Goal: Information Seeking & Learning: Learn about a topic

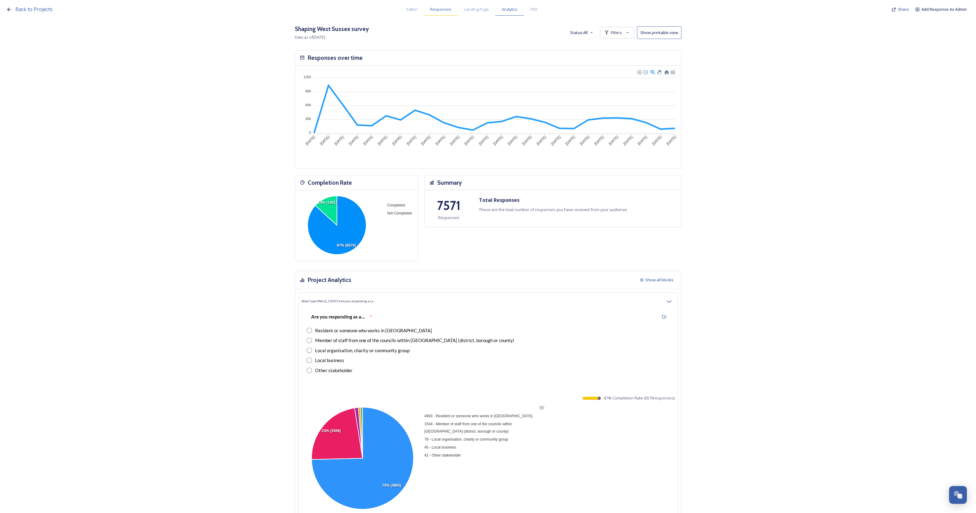
click at [444, 7] on span "Responses" at bounding box center [440, 9] width 21 height 6
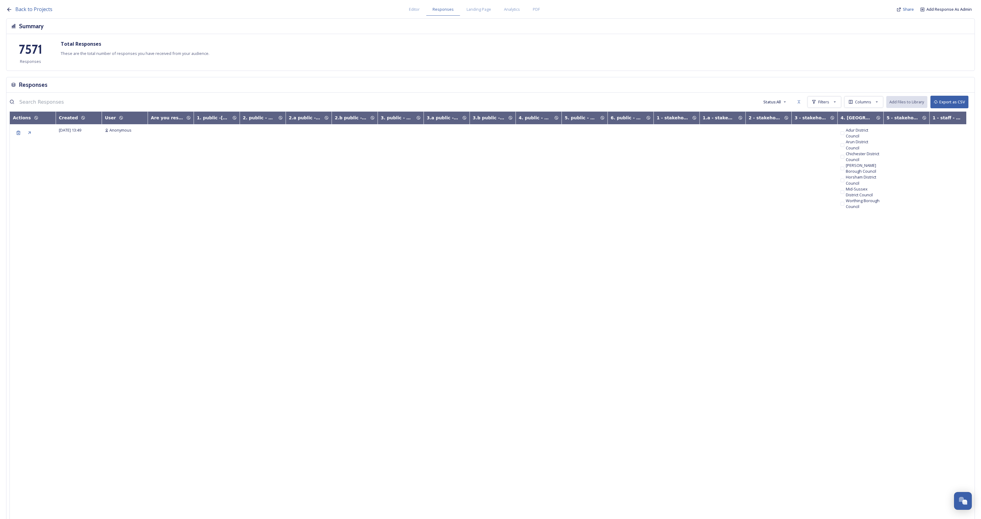
click at [119, 116] on icon at bounding box center [121, 118] width 4 height 4
click at [121, 117] on div "User" at bounding box center [125, 118] width 40 height 6
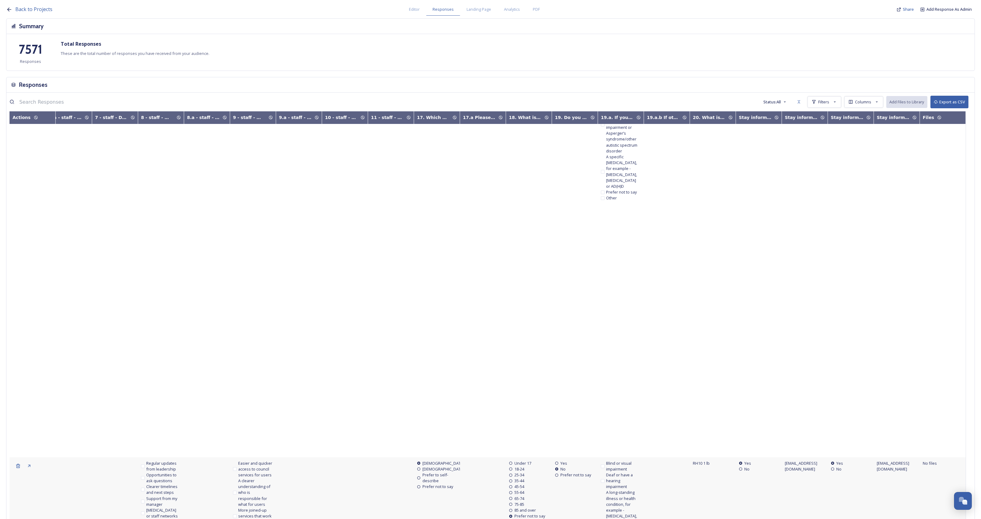
scroll to position [253, 2867]
click at [793, 117] on div "Stay informed - please provide the best email address*:" at bounding box center [801, 117] width 33 height 6
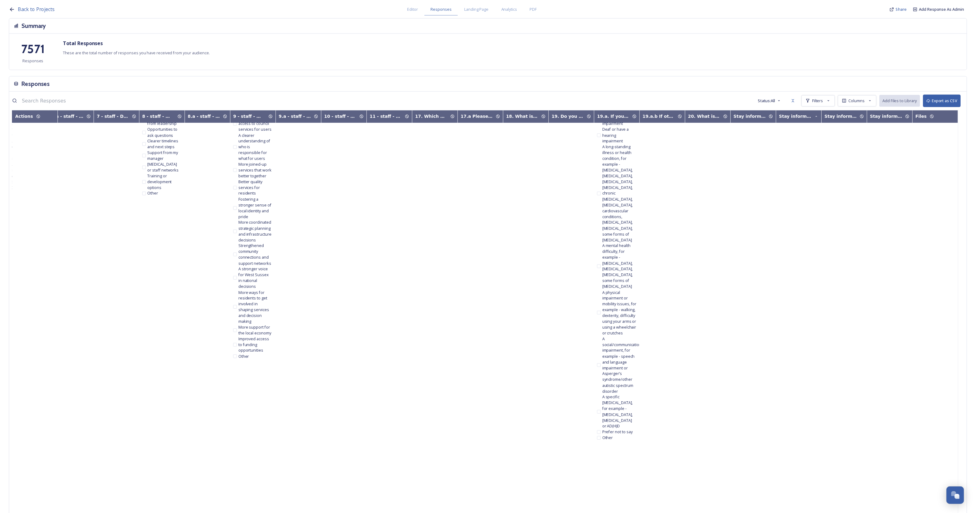
scroll to position [0, 2867]
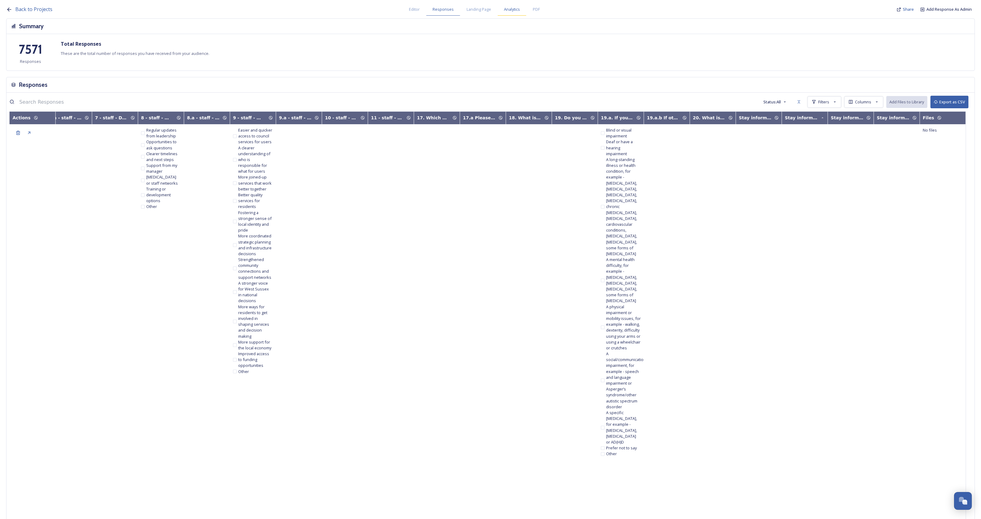
click at [512, 8] on span "Analytics" at bounding box center [512, 9] width 16 height 6
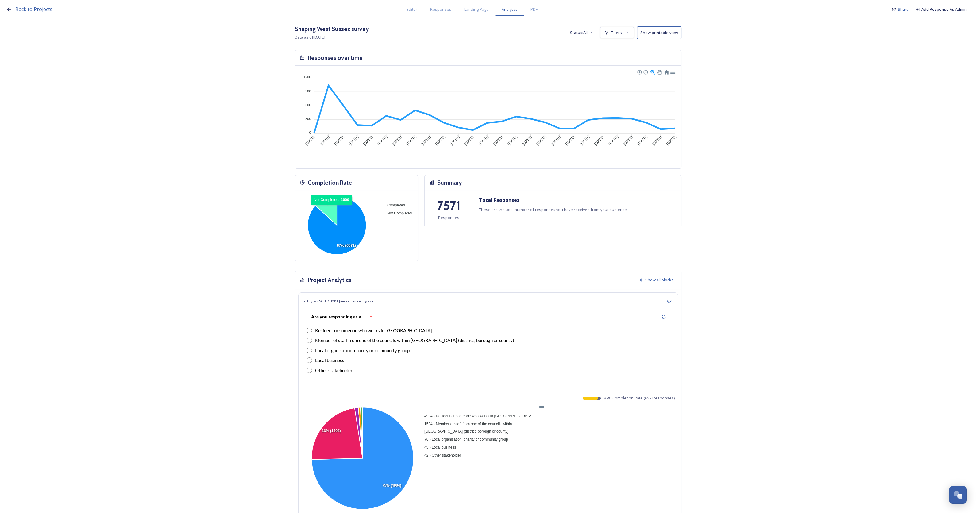
click at [334, 208] on icon at bounding box center [325, 210] width 21 height 29
click at [362, 228] on icon at bounding box center [336, 225] width 59 height 59
click at [630, 33] on icon at bounding box center [627, 32] width 5 height 5
click at [627, 44] on span "New Filter" at bounding box center [619, 46] width 18 height 6
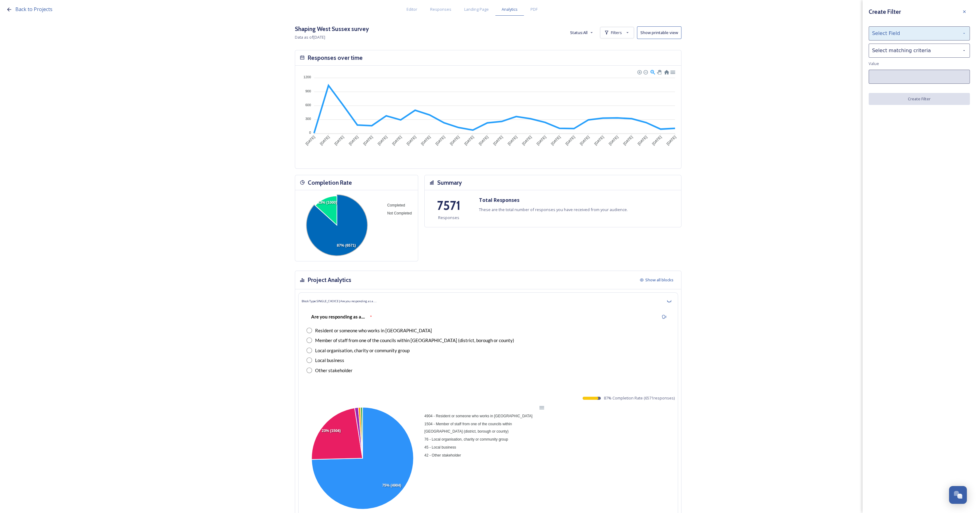
click at [889, 34] on div "Select Field" at bounding box center [918, 33] width 101 height 14
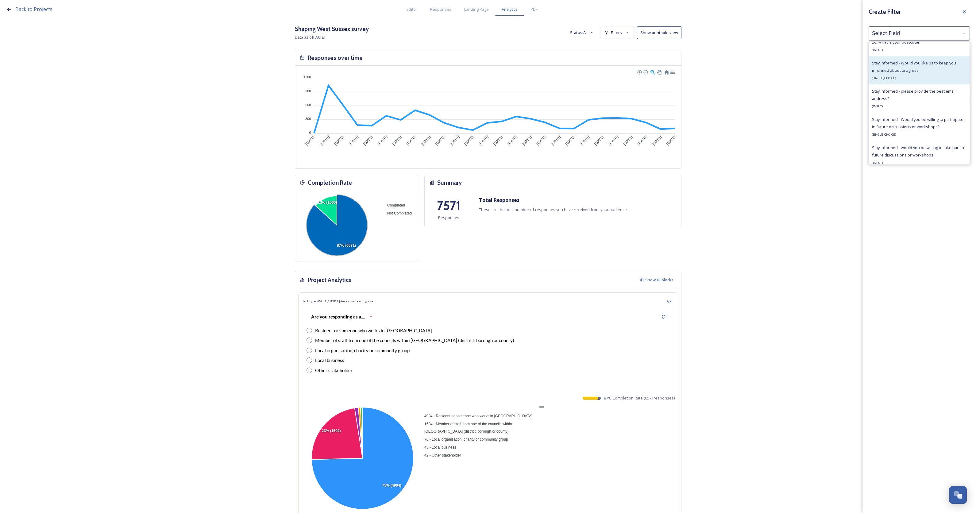
click at [928, 81] on div "Stay informed - Would you like us to keep you informed about progress ( SINGLE_…" at bounding box center [919, 70] width 94 height 22
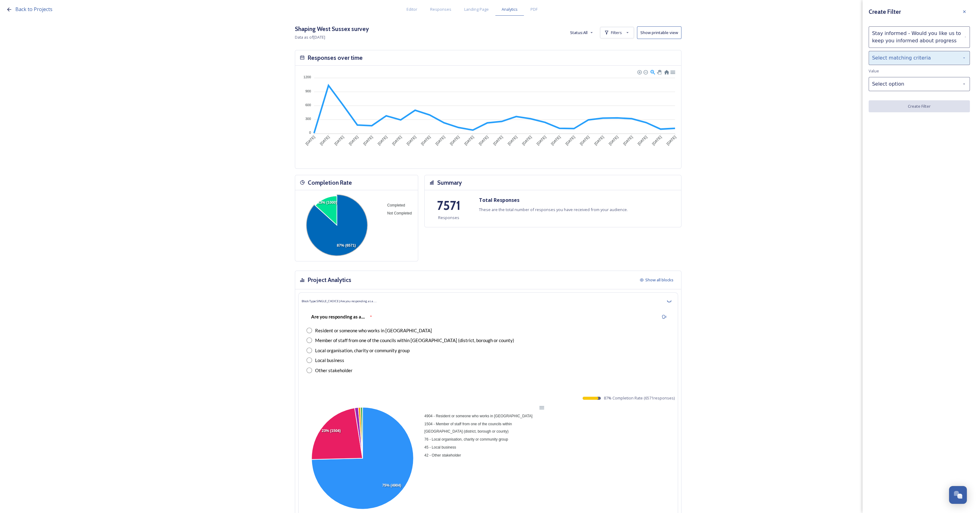
click at [900, 63] on div "Select matching criteria" at bounding box center [918, 58] width 101 height 14
click at [895, 78] on div "is" at bounding box center [919, 73] width 101 height 13
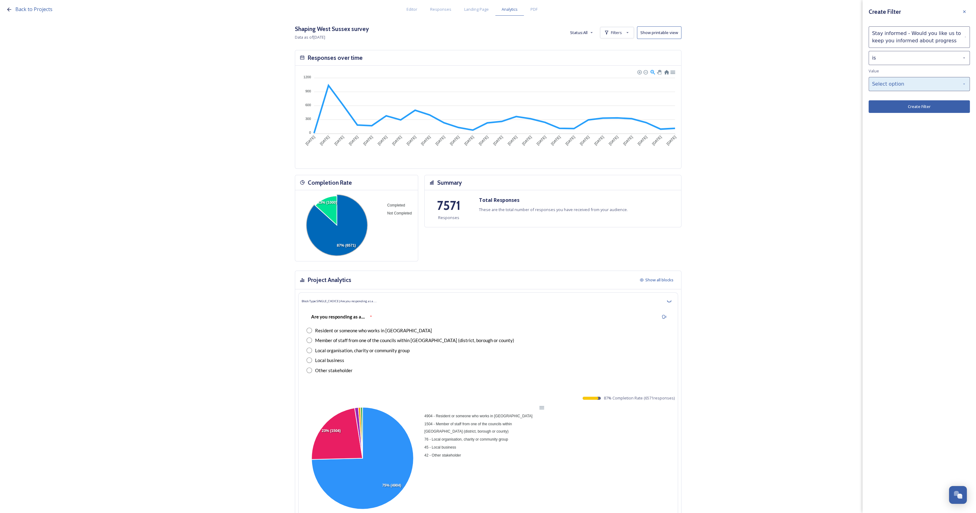
click at [896, 81] on div "Select option" at bounding box center [918, 84] width 101 height 14
click at [897, 98] on div "Yes" at bounding box center [919, 99] width 101 height 12
click at [903, 40] on div "Stay informed - Would you like us to keep you informed about progress" at bounding box center [918, 36] width 101 height 21
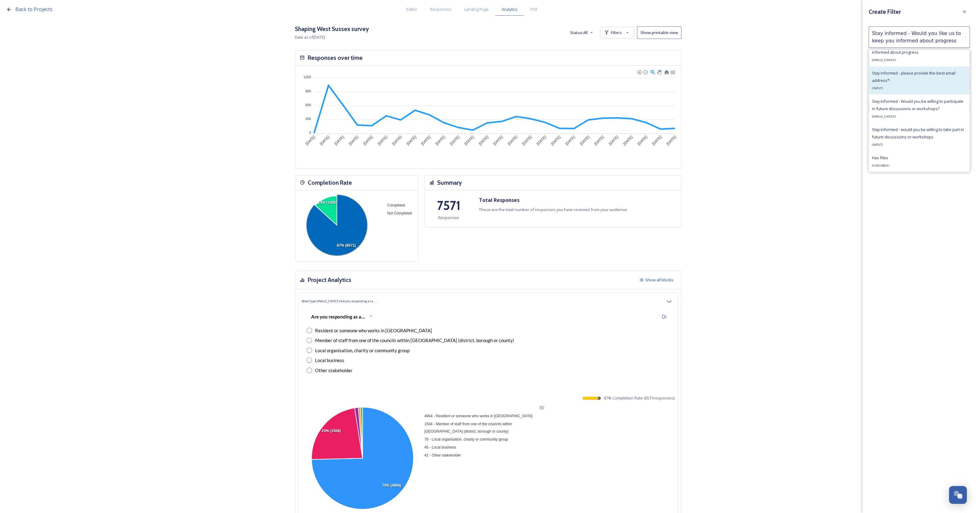
click at [901, 81] on div "Stay informed - please provide the best email address*: ( INPUT )" at bounding box center [919, 80] width 94 height 22
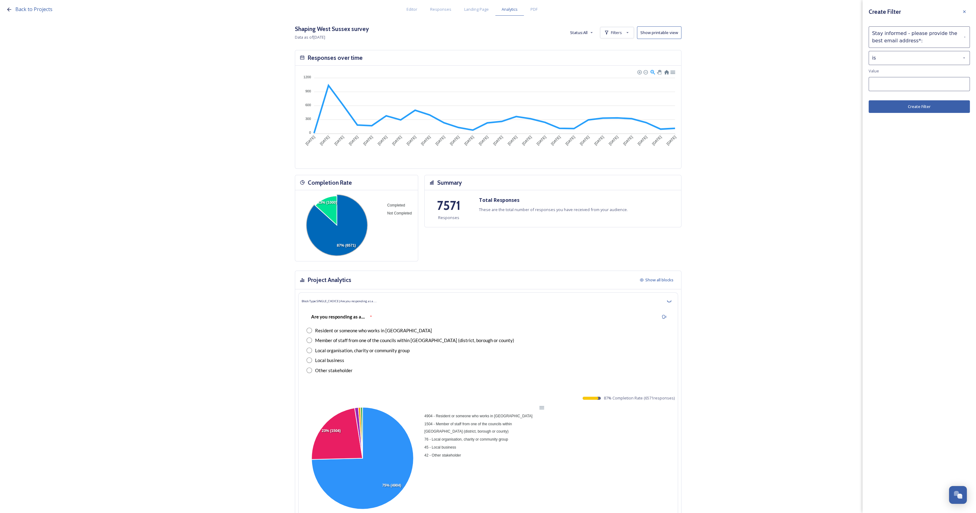
click at [900, 86] on input at bounding box center [918, 84] width 101 height 14
paste input "andrew.c.swayne@gmail.com"
type input "andrew.c.swayne@gmail.com"
click at [905, 109] on button "Create Filter" at bounding box center [918, 106] width 101 height 13
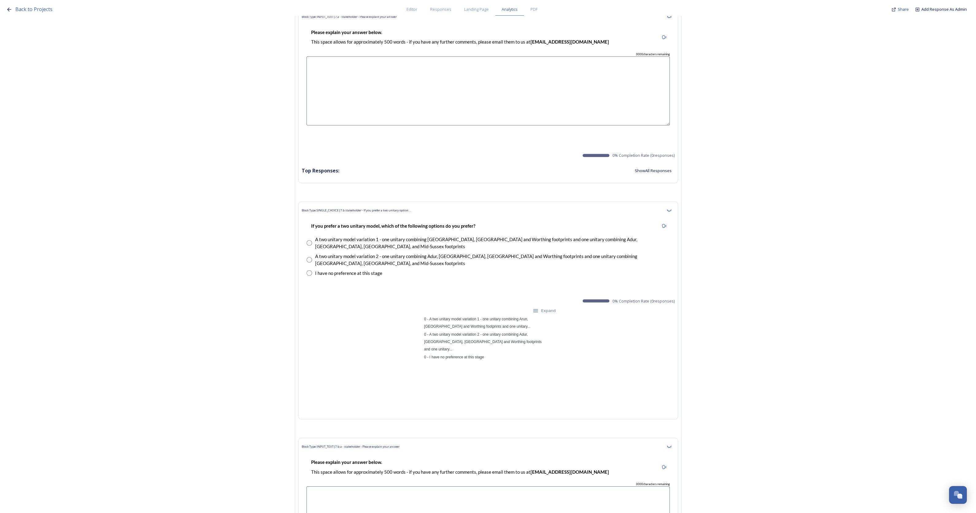
scroll to position [10849, 0]
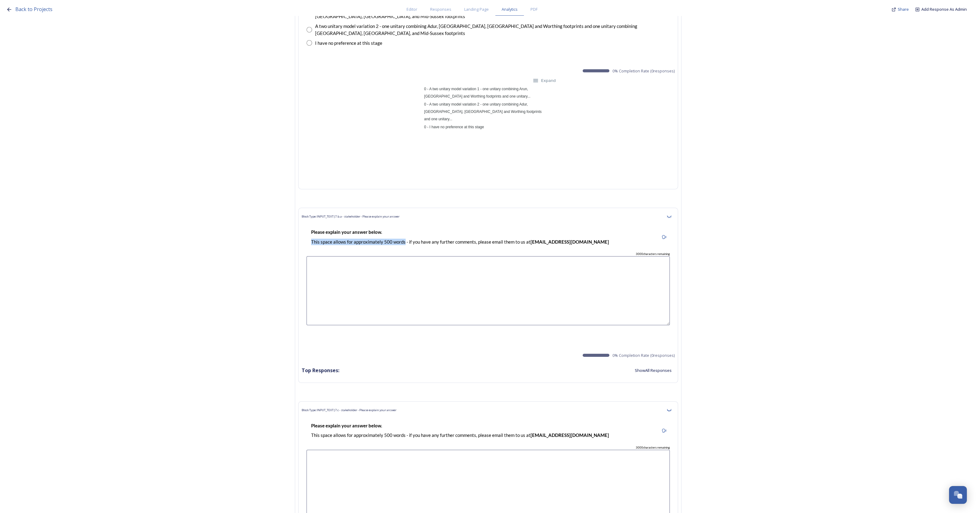
drag, startPoint x: 407, startPoint y: 206, endPoint x: 302, endPoint y: 206, distance: 104.6
click at [302, 208] on div "Block Type: INPUT_TEXT | 7.b.a - stakeholder - Please explain your answer Pleas…" at bounding box center [488, 295] width 380 height 175
copy p "This space allows for approximately 500 words"
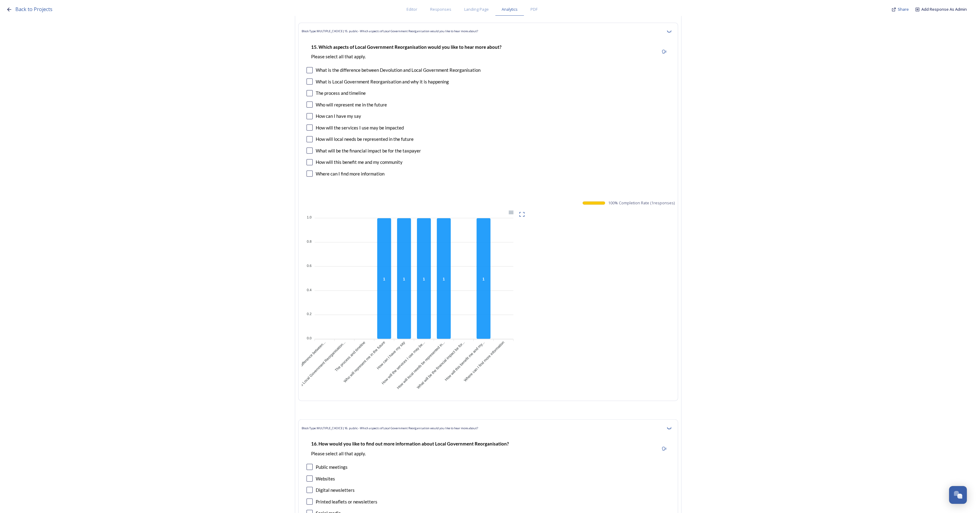
scroll to position [0, 0]
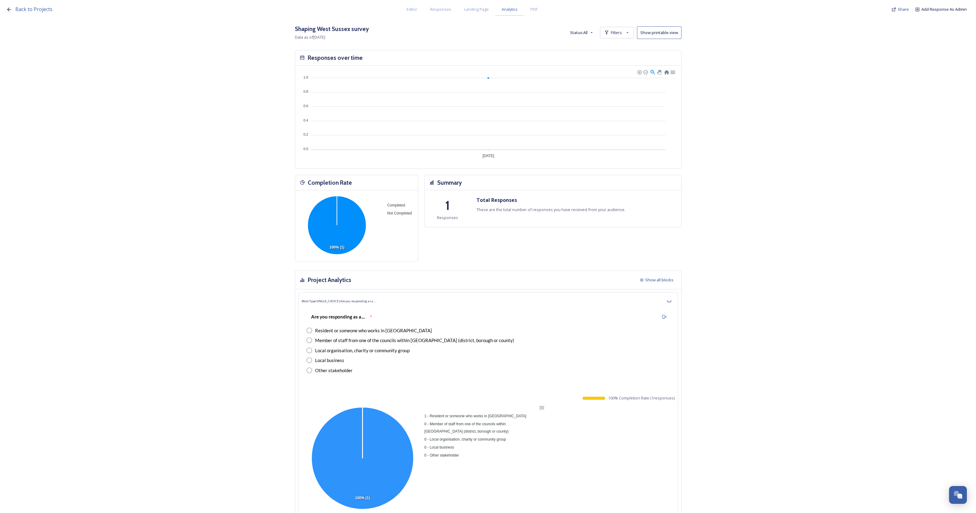
click at [511, 11] on span "Analytics" at bounding box center [509, 9] width 16 height 6
click at [658, 36] on button "Show printable view" at bounding box center [659, 32] width 44 height 13
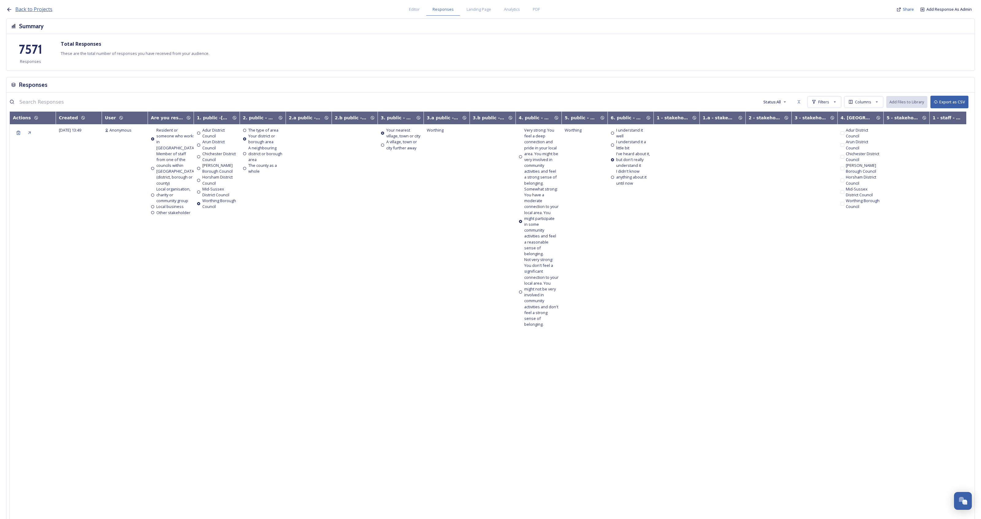
click at [37, 10] on span "Back to Projects" at bounding box center [33, 9] width 37 height 7
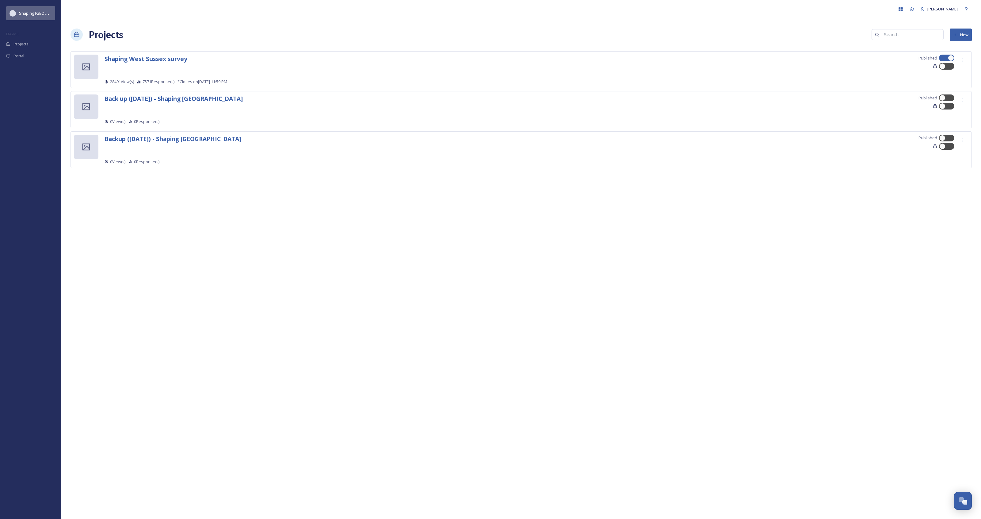
click at [37, 14] on span "Shaping West Sussex" at bounding box center [46, 13] width 55 height 6
click at [23, 12] on span "Shaping West Sussex" at bounding box center [46, 13] width 55 height 6
click at [137, 59] on strong "Shaping West Sussex survey" at bounding box center [146, 59] width 83 height 8
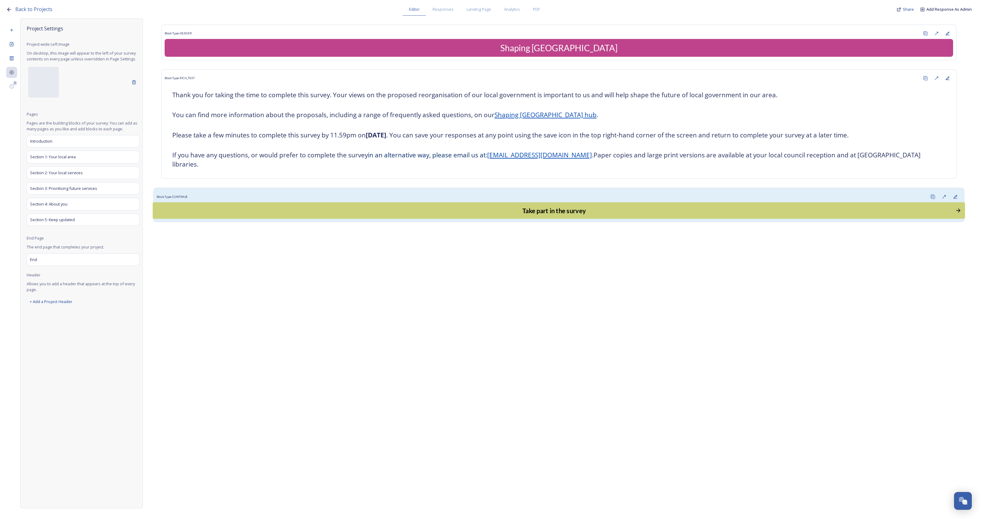
click at [605, 206] on div "Take part in the survey" at bounding box center [554, 211] width 796 height 10
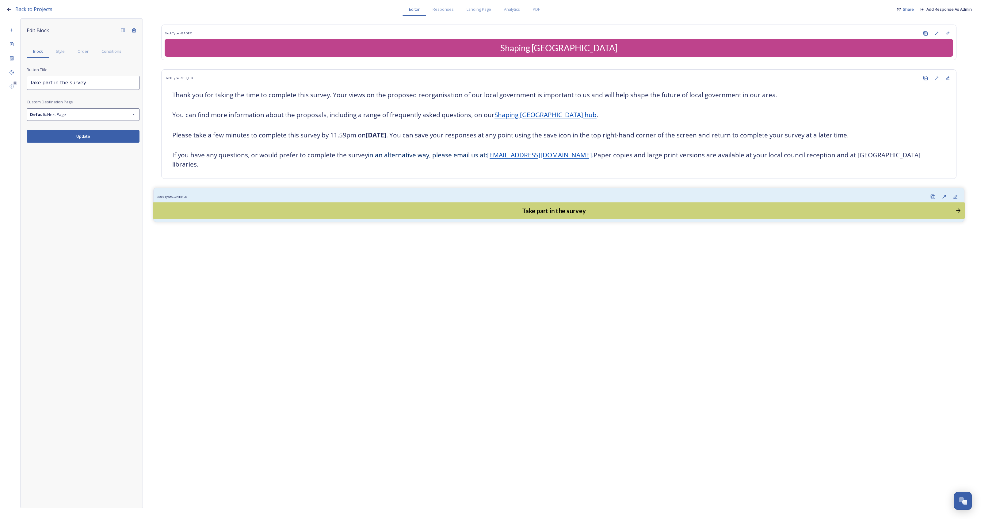
click at [555, 206] on div "Take part in the survey" at bounding box center [554, 211] width 796 height 10
click at [346, 206] on div "Take part in the survey" at bounding box center [554, 211] width 796 height 10
click at [514, 10] on span "Analytics" at bounding box center [512, 9] width 16 height 6
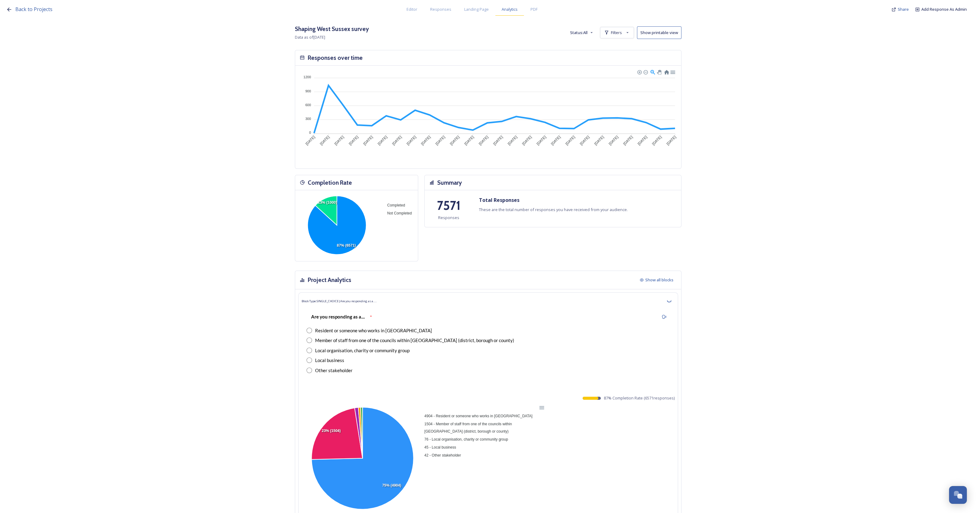
click at [503, 8] on span "Analytics" at bounding box center [509, 9] width 16 height 6
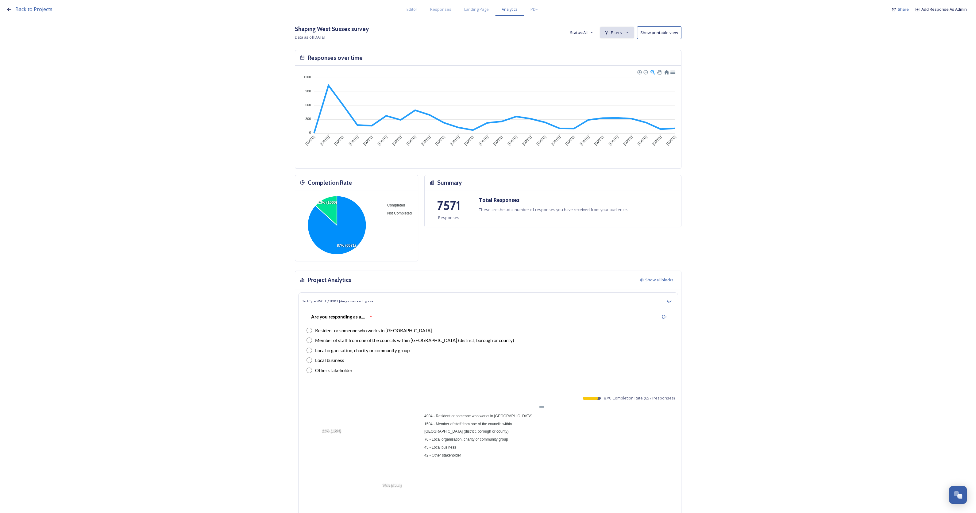
click at [622, 31] on span "Filters" at bounding box center [616, 33] width 11 height 6
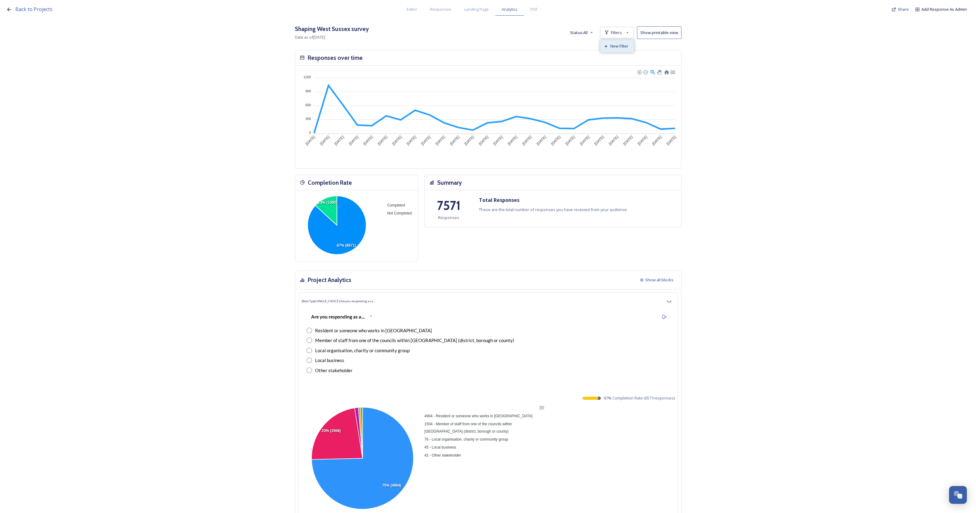
click at [627, 47] on span "New Filter" at bounding box center [619, 46] width 18 height 6
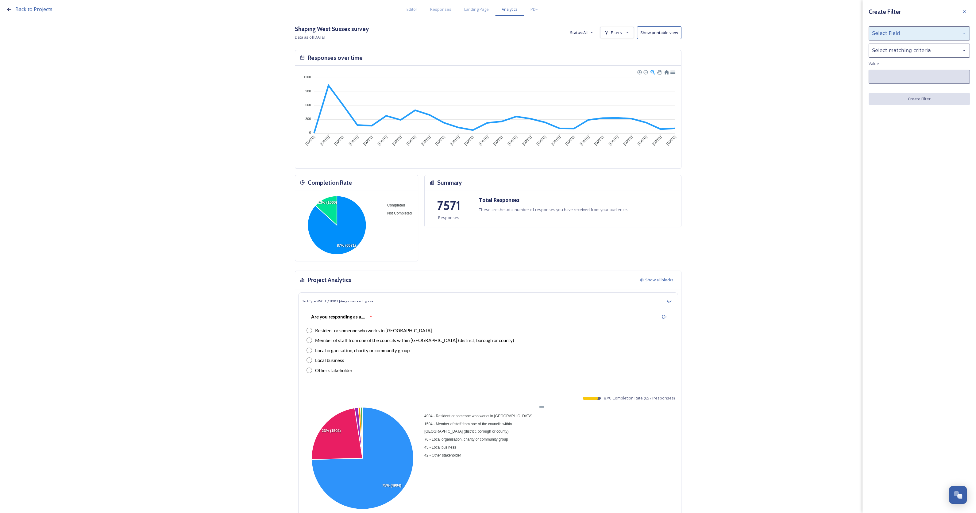
click at [895, 33] on div "Select Field" at bounding box center [918, 33] width 101 height 14
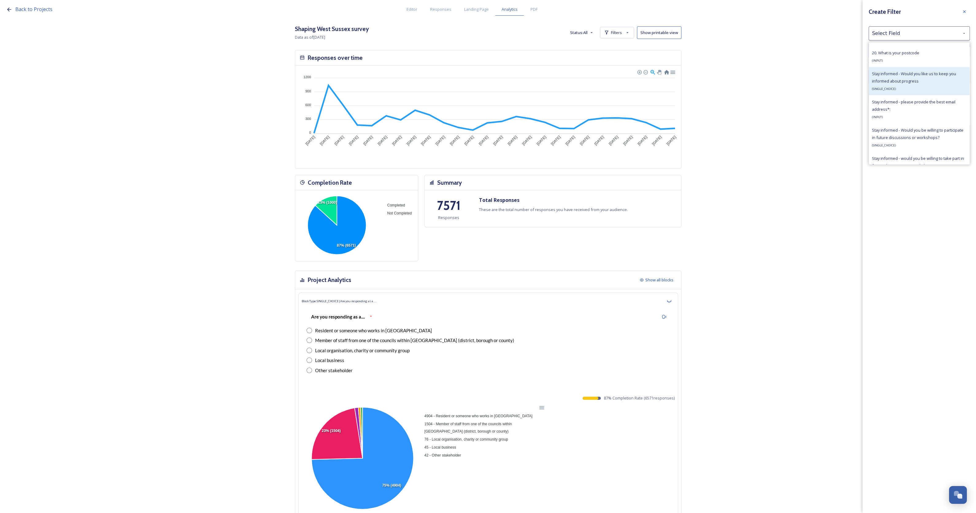
scroll to position [2186, 0]
click at [937, 135] on div "Stay informed - would you be willing to take part in future discussions or work…" at bounding box center [919, 129] width 94 height 22
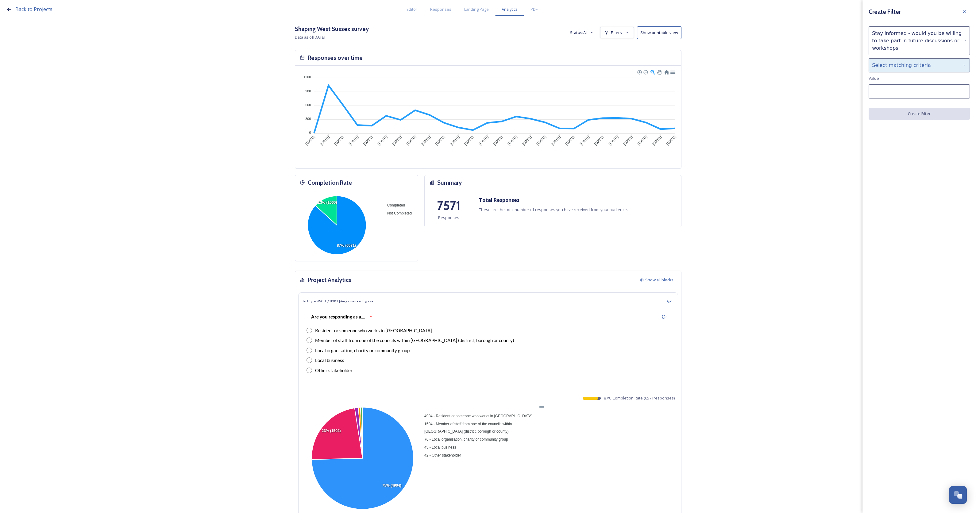
click at [904, 62] on div "Select matching criteria" at bounding box center [918, 65] width 101 height 14
click at [931, 167] on div "Create Filter Stay informed - would you be willing to take part in future discu…" at bounding box center [918, 256] width 113 height 513
click at [892, 43] on div "Stay informed - would you be willing to take part in future discussions or work…" at bounding box center [918, 40] width 101 height 29
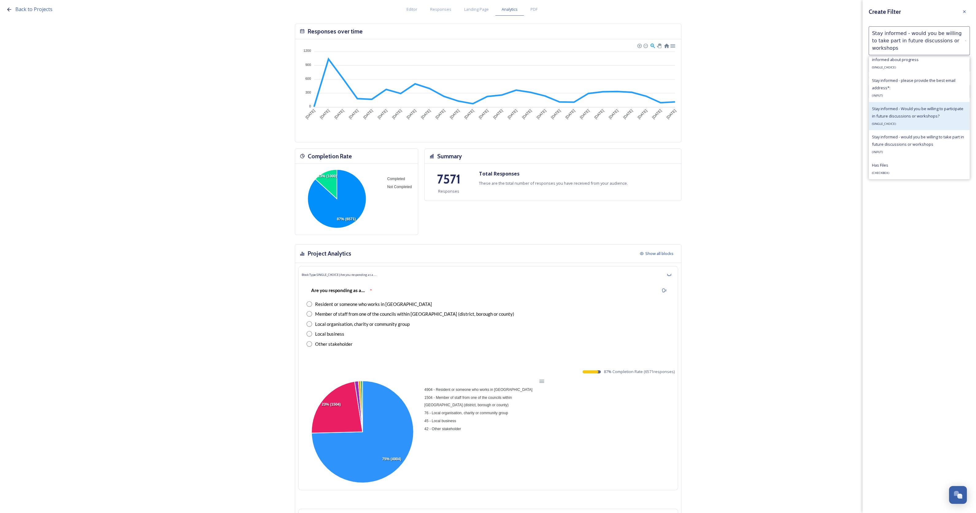
scroll to position [38, 0]
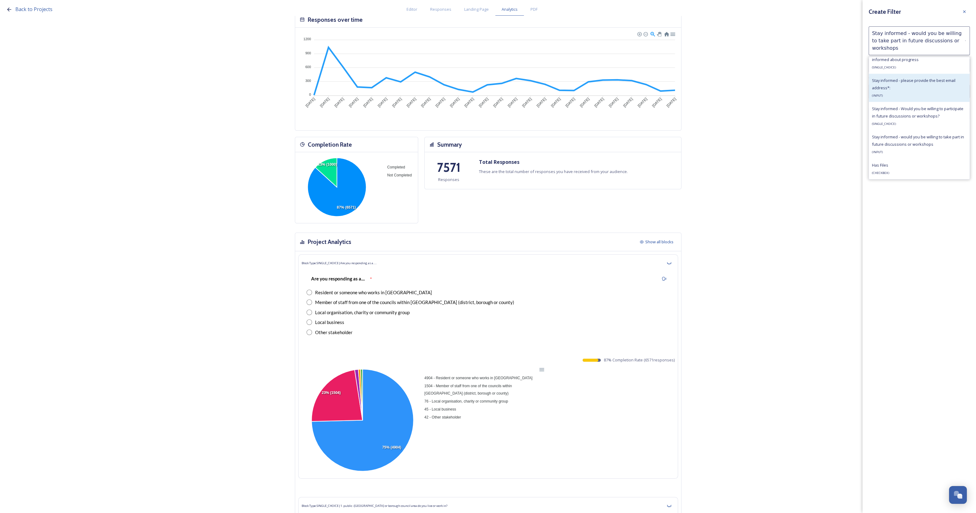
click at [919, 86] on div "Stay informed - please provide the best email address*: ( INPUT )" at bounding box center [919, 88] width 94 height 22
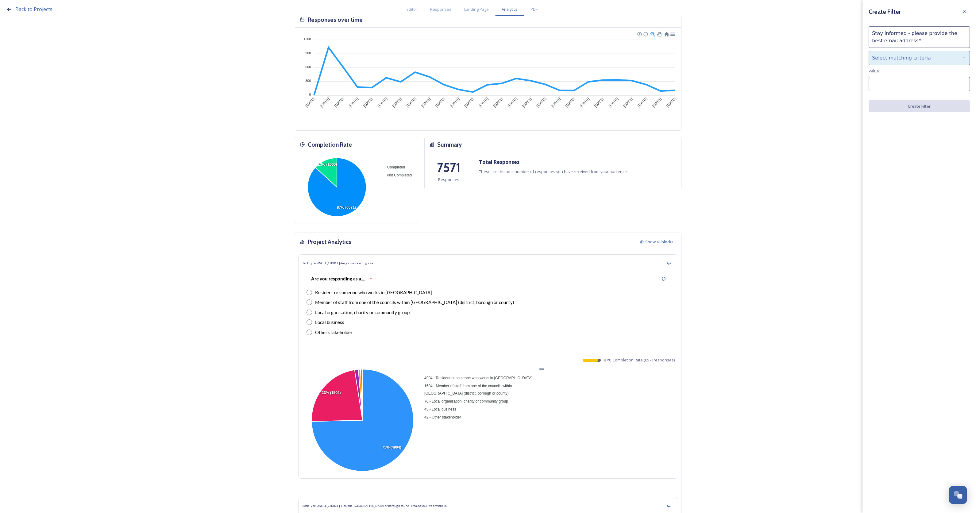
click at [899, 54] on div "Select matching criteria" at bounding box center [918, 58] width 101 height 14
click at [896, 76] on div "is" at bounding box center [919, 73] width 101 height 13
click at [902, 83] on input at bounding box center [918, 84] width 101 height 14
paste input "generally people find it easier to visualise an approximate number of words so …"
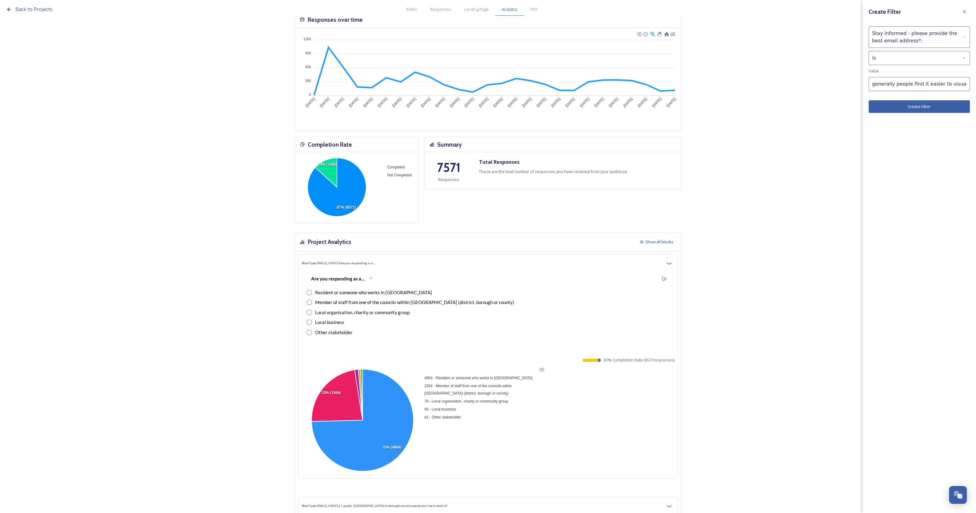
drag, startPoint x: 963, startPoint y: 83, endPoint x: 814, endPoint y: 84, distance: 149.0
click at [814, 84] on div "Back to Projects Editor Responses Landing Page Analytics PDF Share Add Response…" at bounding box center [488, 218] width 976 height 513
type input "n"
drag, startPoint x: 892, startPoint y: 85, endPoint x: 855, endPoint y: 85, distance: 36.2
click at [855, 85] on div "Back to Projects Editor Responses Landing Page Analytics PDF Share Add Response…" at bounding box center [488, 218] width 976 height 513
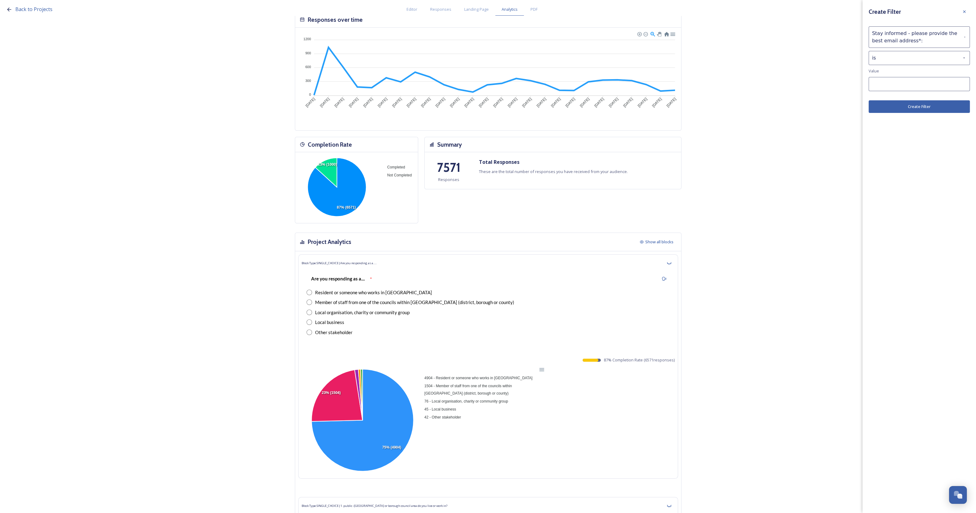
paste input "Andrew Swayne <andrew.c.swayne@gmail.com>"
drag, startPoint x: 898, startPoint y: 83, endPoint x: 754, endPoint y: 76, distance: 144.6
click at [754, 77] on div "Back to Projects Editor Responses Landing Page Analytics PDF Share Add Response…" at bounding box center [488, 218] width 976 height 513
click at [942, 81] on input "andrew.c.swayne@gmail.com>" at bounding box center [918, 84] width 101 height 14
type input "andrew.c.swayne@gmail.com"
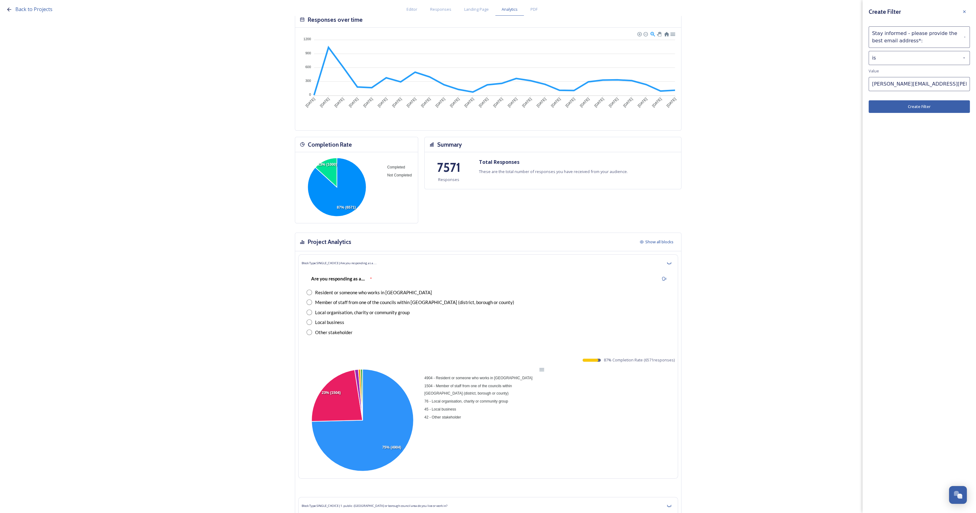
click at [943, 107] on button "Create Filter" at bounding box center [918, 106] width 101 height 13
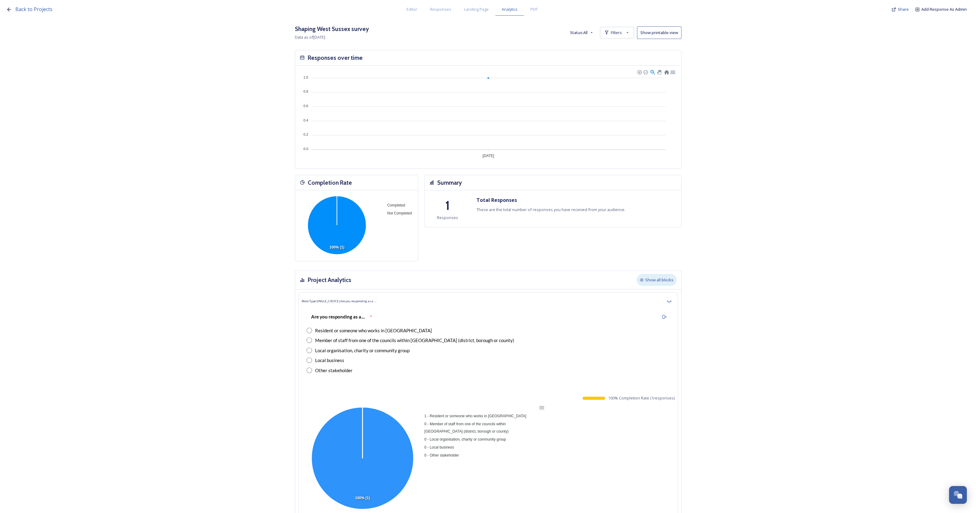
click at [655, 279] on span "Show all blocks" at bounding box center [659, 280] width 28 height 6
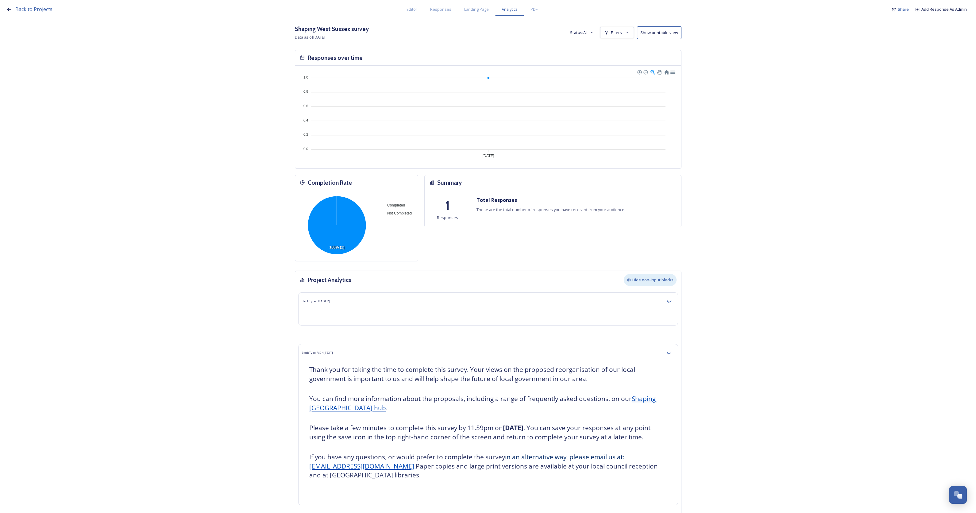
click at [652, 283] on div "Hide non-input blocks" at bounding box center [649, 280] width 53 height 12
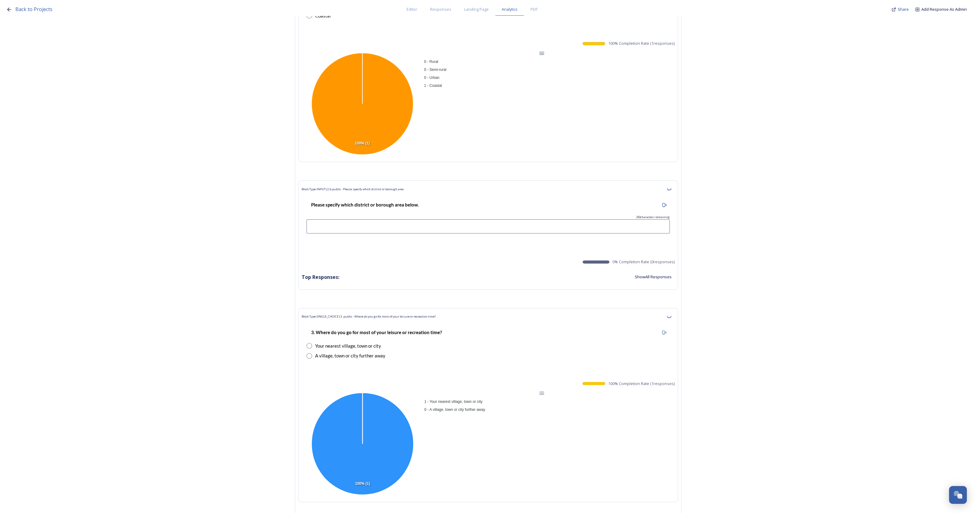
scroll to position [1150, 0]
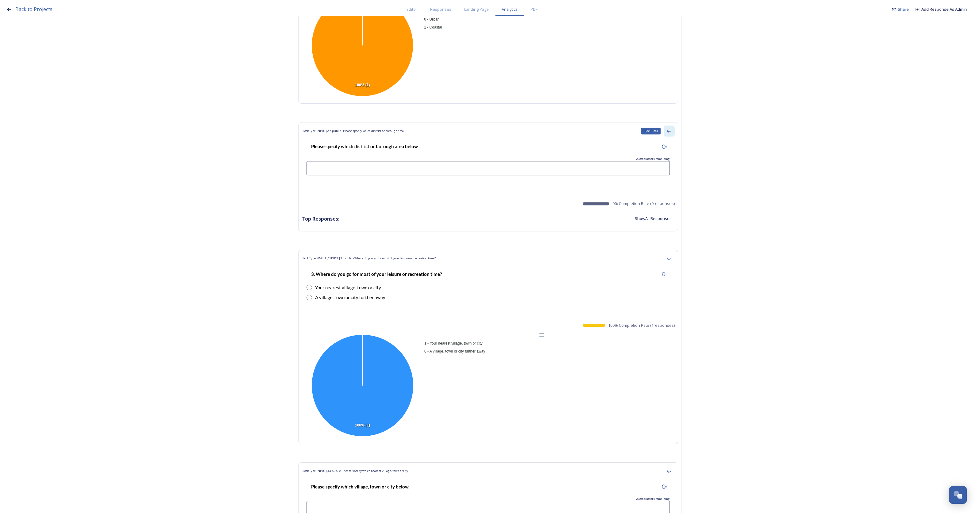
click at [671, 129] on icon at bounding box center [668, 130] width 5 height 5
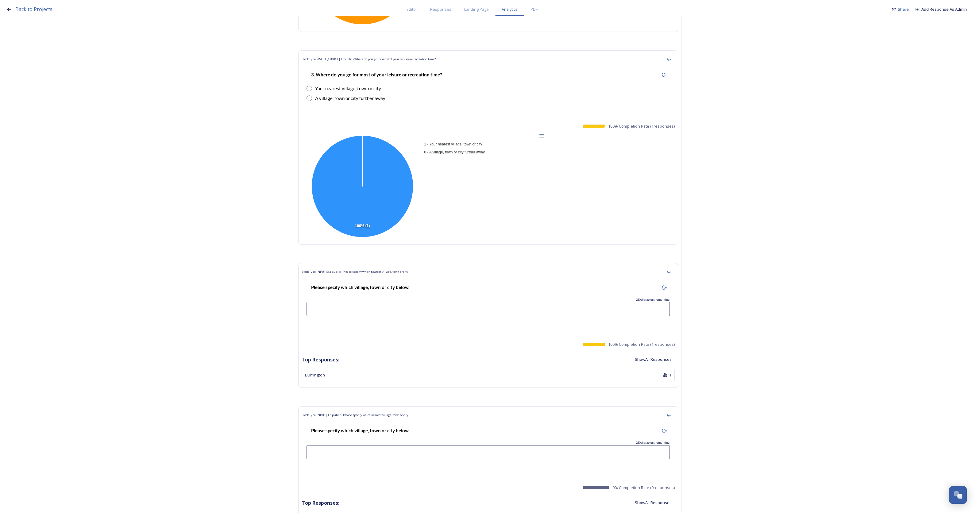
scroll to position [1226, 0]
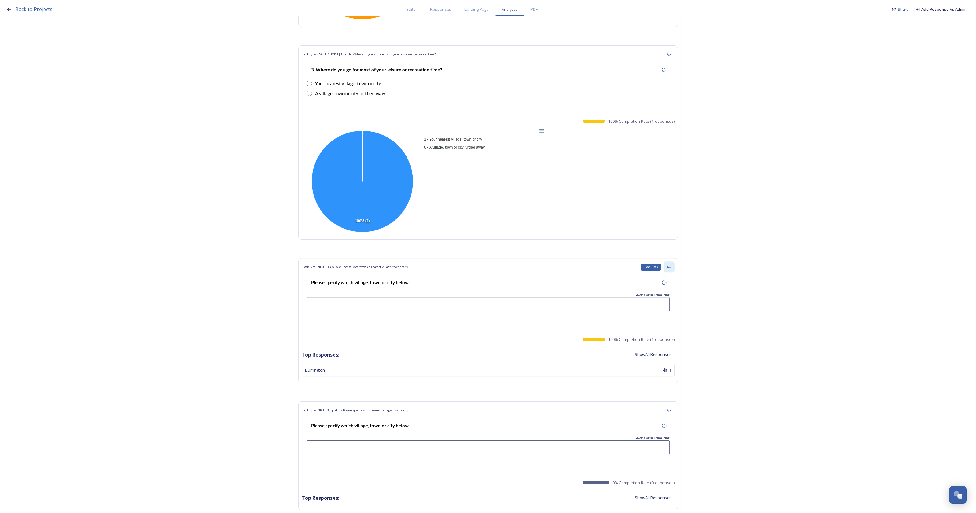
click at [671, 266] on icon at bounding box center [668, 266] width 5 height 5
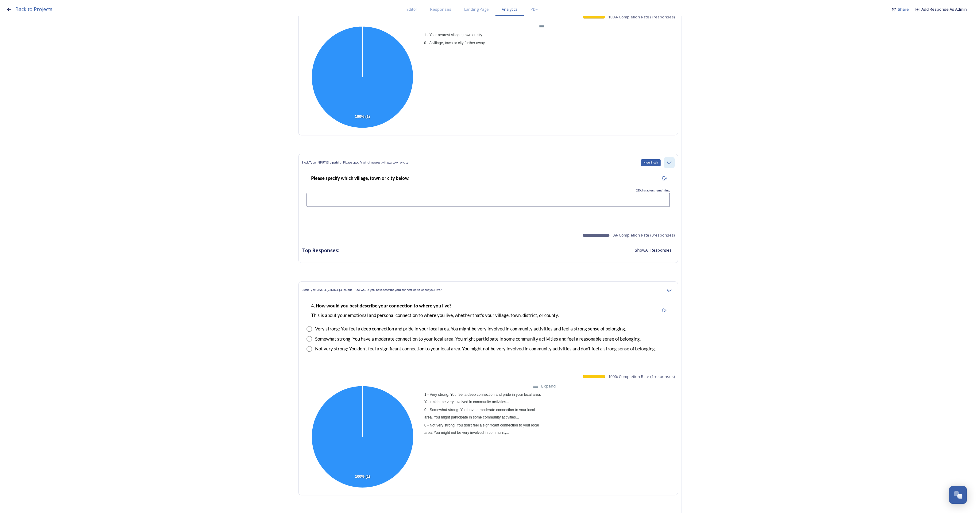
scroll to position [1342, 0]
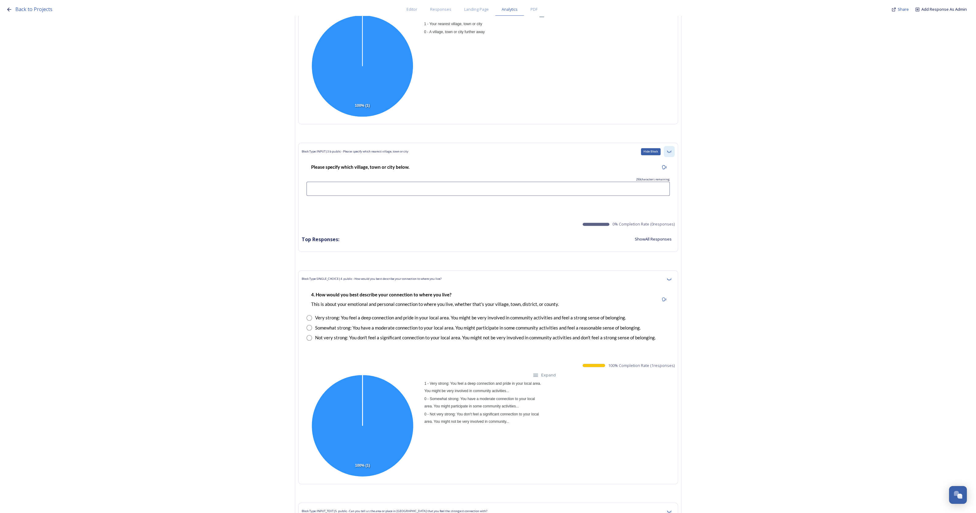
click at [671, 151] on icon at bounding box center [668, 151] width 5 height 5
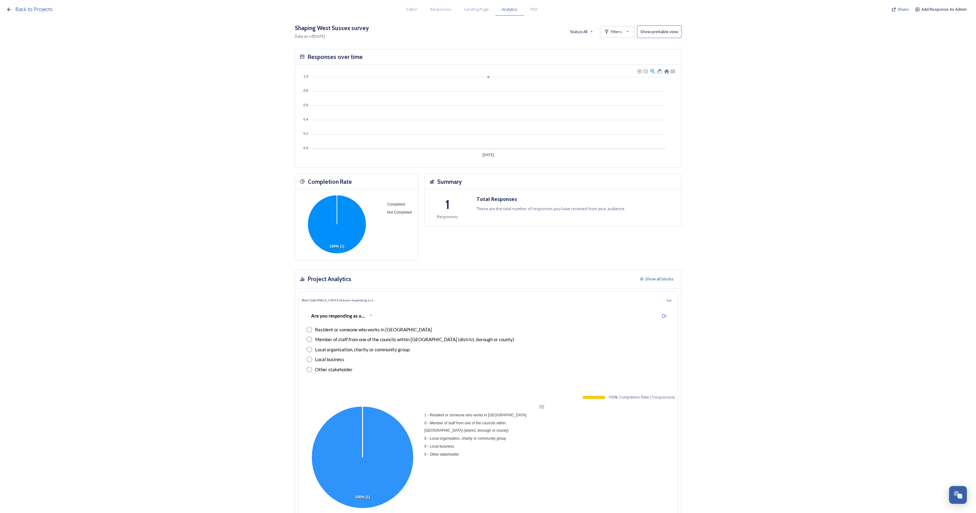
scroll to position [0, 0]
click at [660, 279] on span "Show all blocks" at bounding box center [659, 280] width 28 height 6
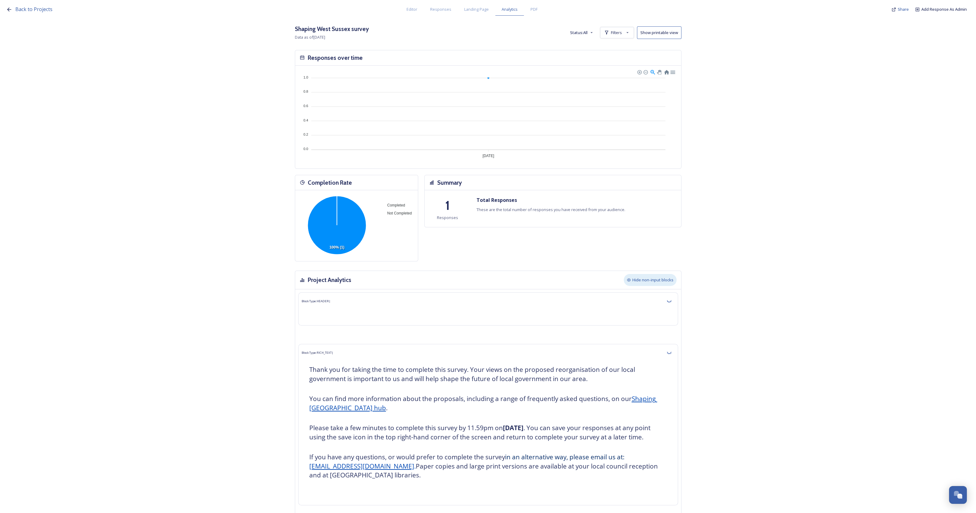
click at [660, 279] on span "Hide non-input blocks" at bounding box center [652, 280] width 41 height 6
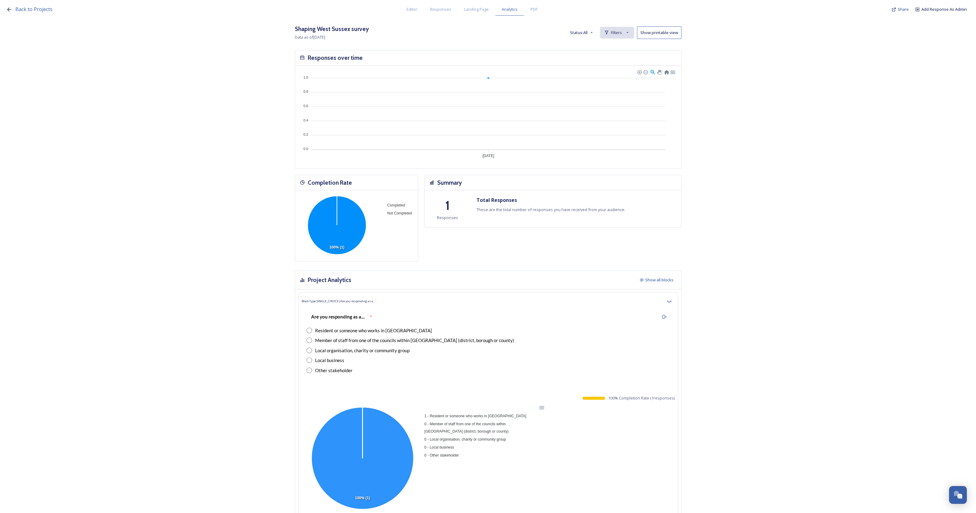
click at [622, 31] on span "Filters" at bounding box center [616, 33] width 11 height 6
click at [492, 45] on span "Stay informed - please provide the best email address*:" at bounding box center [440, 47] width 103 height 6
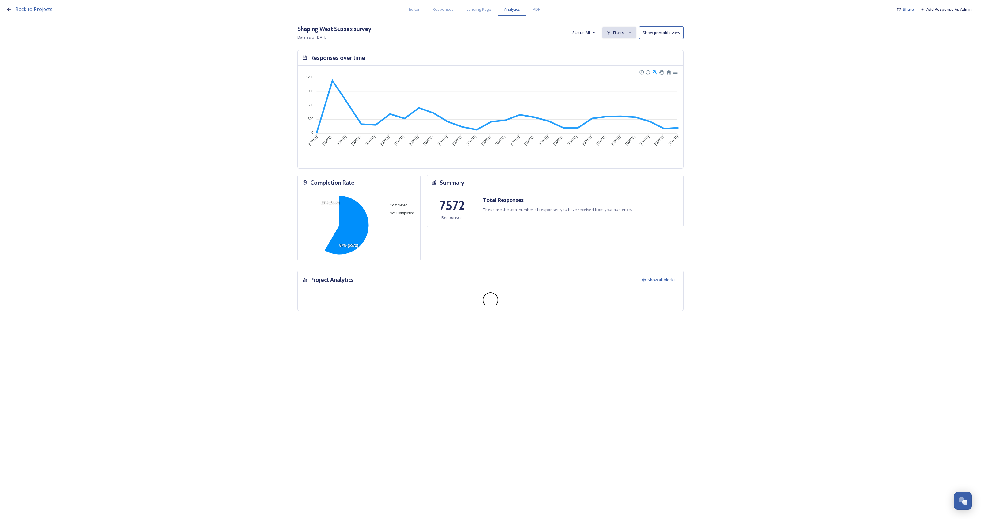
click at [617, 33] on span "Filters" at bounding box center [618, 33] width 11 height 6
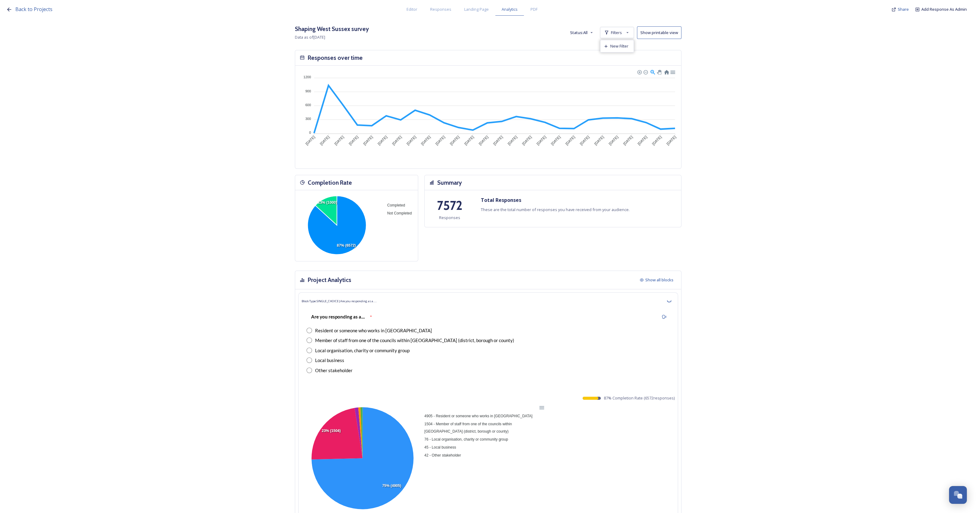
click at [621, 44] on span "New Filter" at bounding box center [619, 46] width 18 height 6
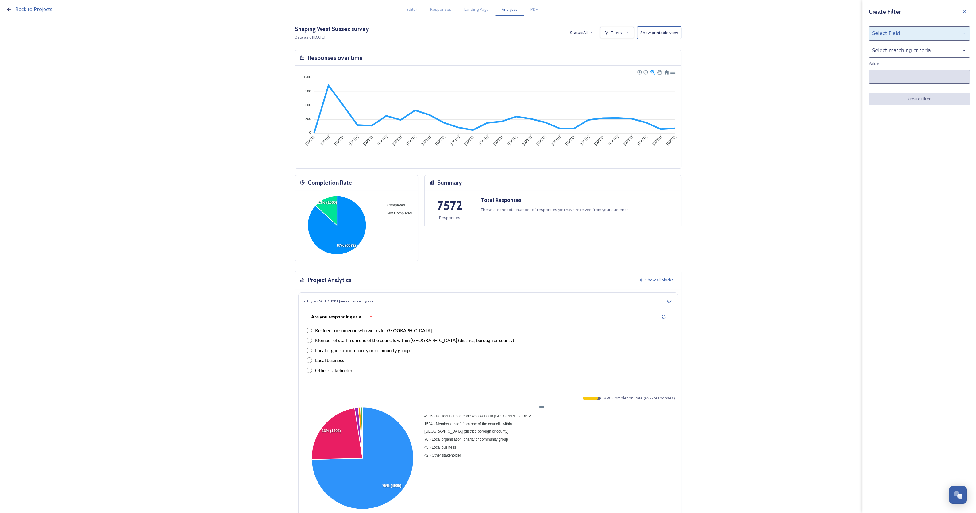
click at [882, 31] on div "Select Field" at bounding box center [918, 33] width 101 height 14
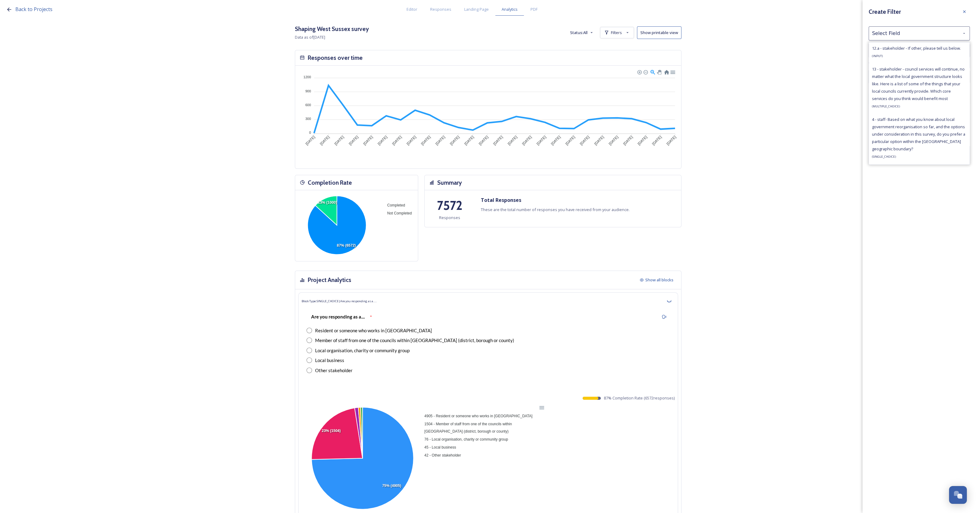
scroll to position [2186, 0]
click at [899, 73] on div "Stay informed - please provide the best email address*: ( INPUT )" at bounding box center [919, 73] width 94 height 22
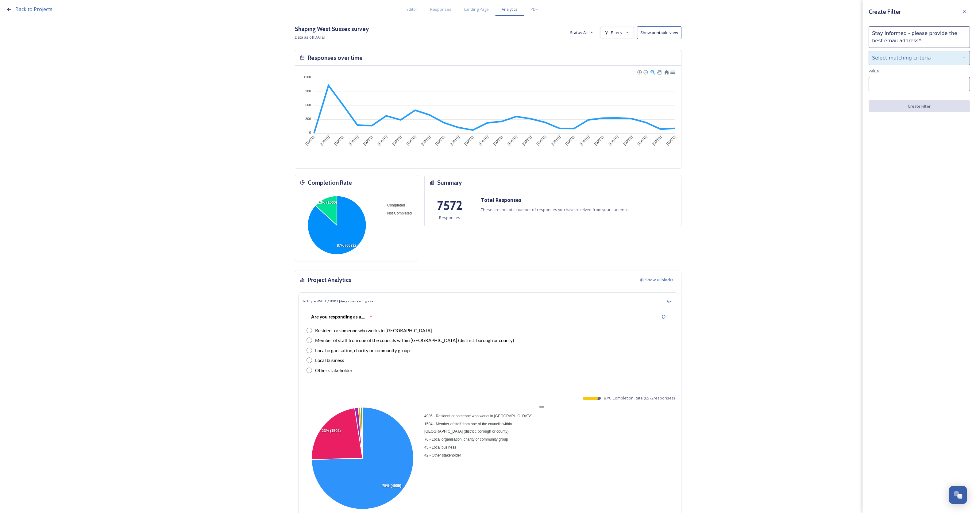
click at [899, 62] on div "Select matching criteria" at bounding box center [918, 58] width 101 height 14
click at [897, 75] on div "is" at bounding box center [919, 73] width 101 height 13
click at [900, 87] on input at bounding box center [918, 84] width 101 height 14
paste input "Andrew Swayne <andrew.c.swayne@gmail.com>"
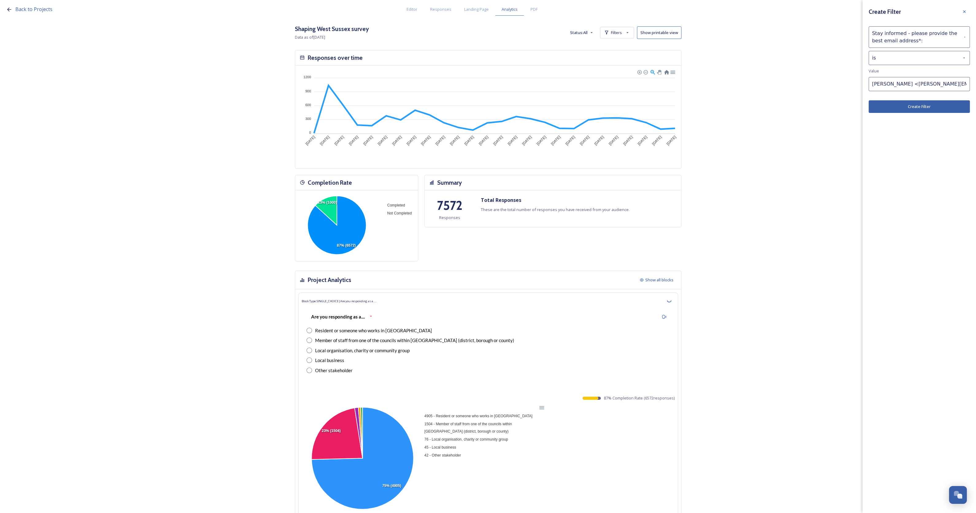
drag, startPoint x: 899, startPoint y: 83, endPoint x: 824, endPoint y: 84, distance: 75.4
click at [825, 84] on div "Back to Projects Editor Responses Landing Page Analytics PDF Share Add Response…" at bounding box center [488, 256] width 976 height 513
drag, startPoint x: 942, startPoint y: 82, endPoint x: 951, endPoint y: 85, distance: 9.5
click at [944, 83] on input "andrew.c.swayne@gmail.com>" at bounding box center [918, 84] width 101 height 14
type input "andrew.c.swayne@gmail.com"
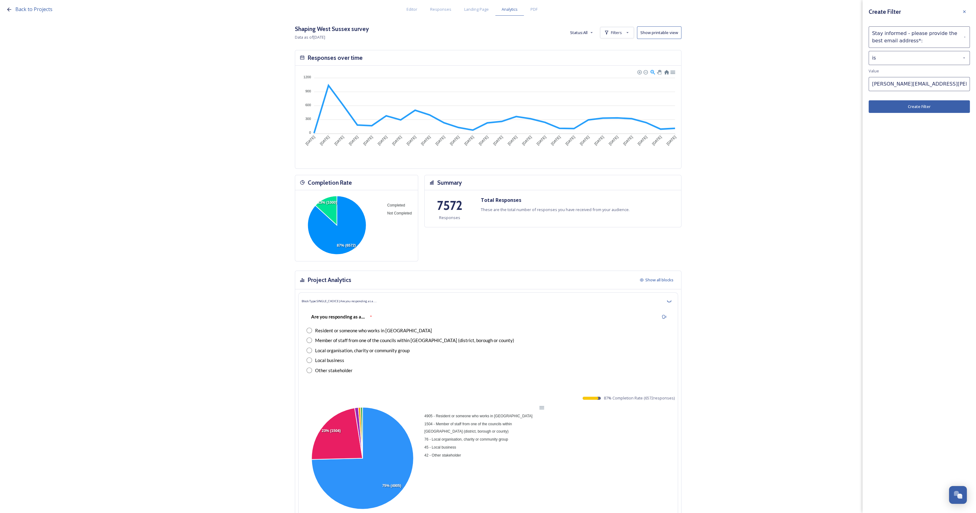
click at [946, 106] on button "Create Filter" at bounding box center [918, 106] width 101 height 13
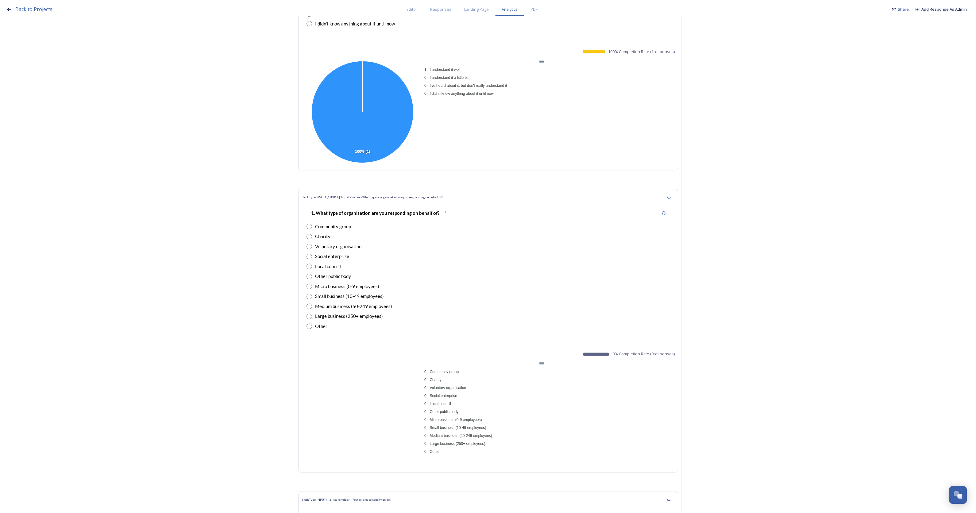
scroll to position [1916, 0]
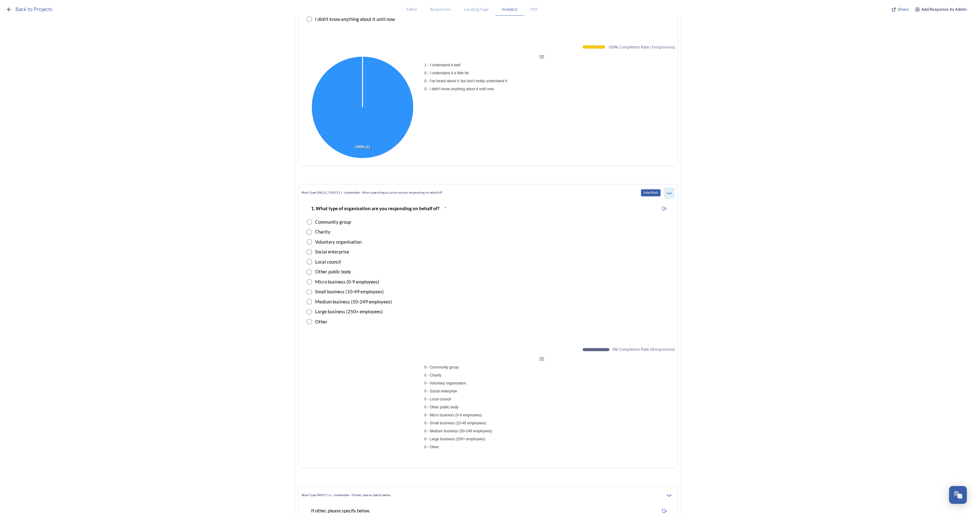
click at [671, 190] on icon at bounding box center [668, 192] width 5 height 5
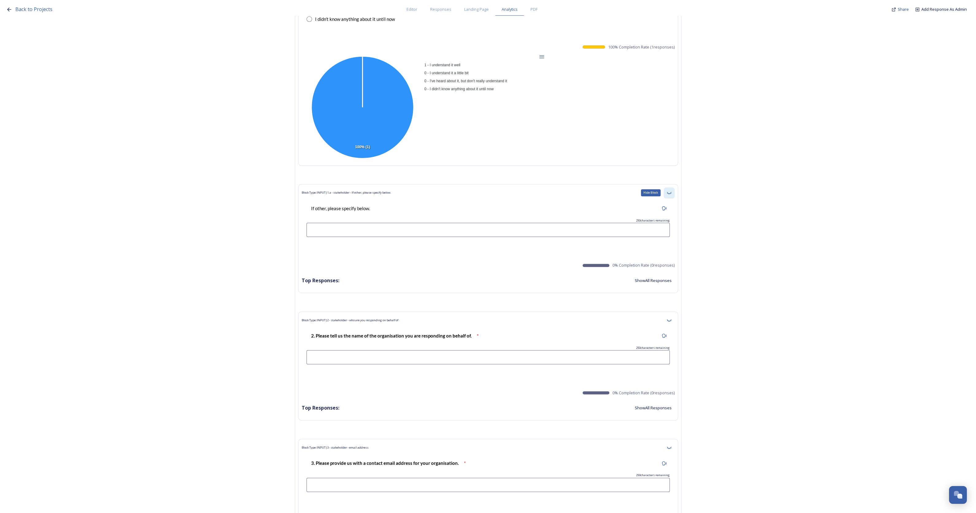
click at [674, 191] on div "Hide Block" at bounding box center [668, 192] width 11 height 11
click at [671, 191] on icon at bounding box center [668, 192] width 5 height 5
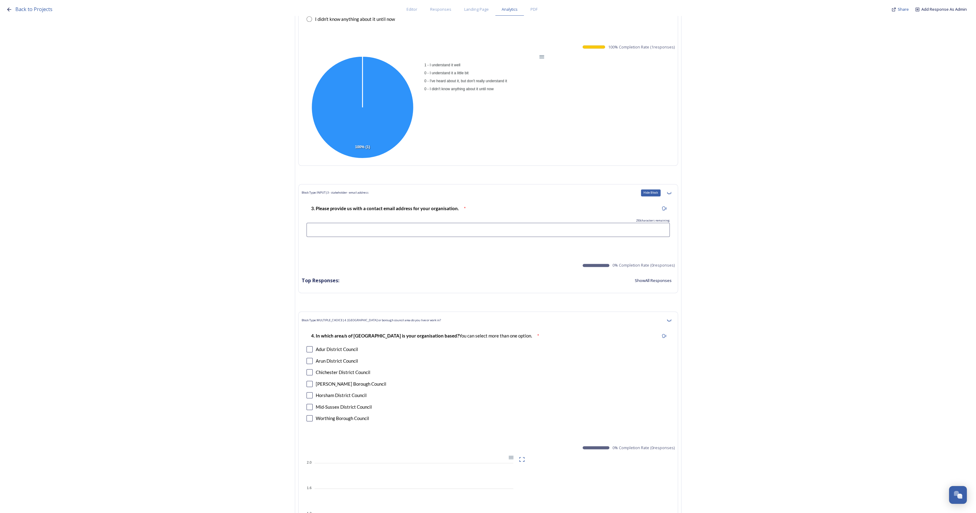
click at [671, 191] on icon at bounding box center [668, 192] width 5 height 5
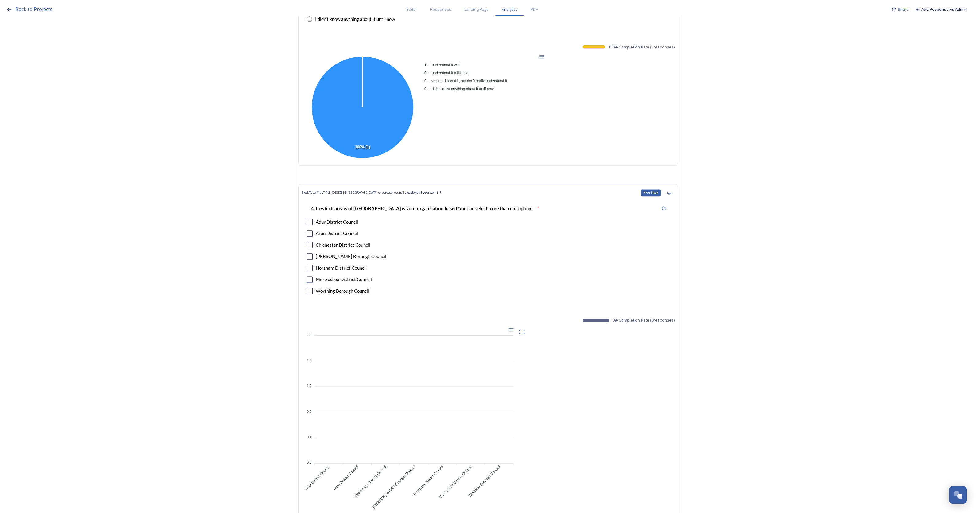
click at [671, 191] on icon at bounding box center [668, 192] width 5 height 5
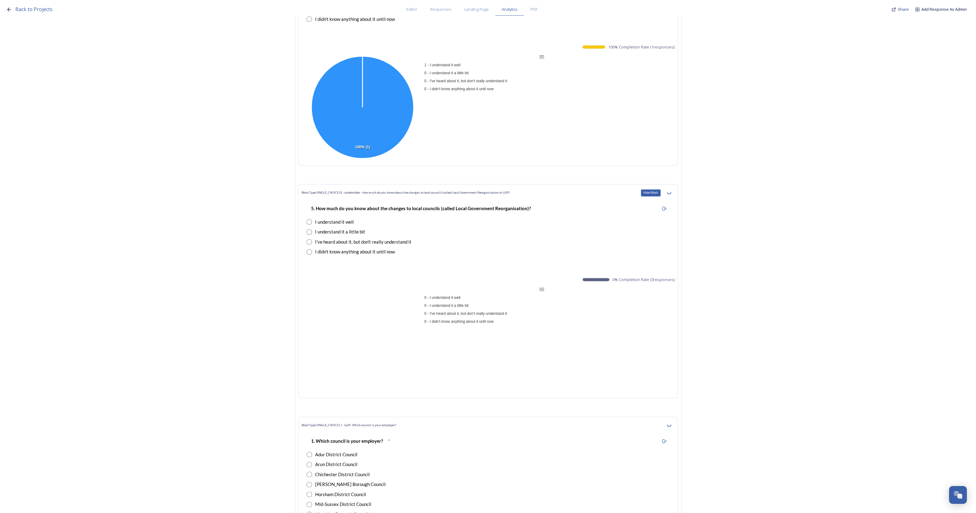
click at [671, 191] on icon at bounding box center [668, 192] width 5 height 5
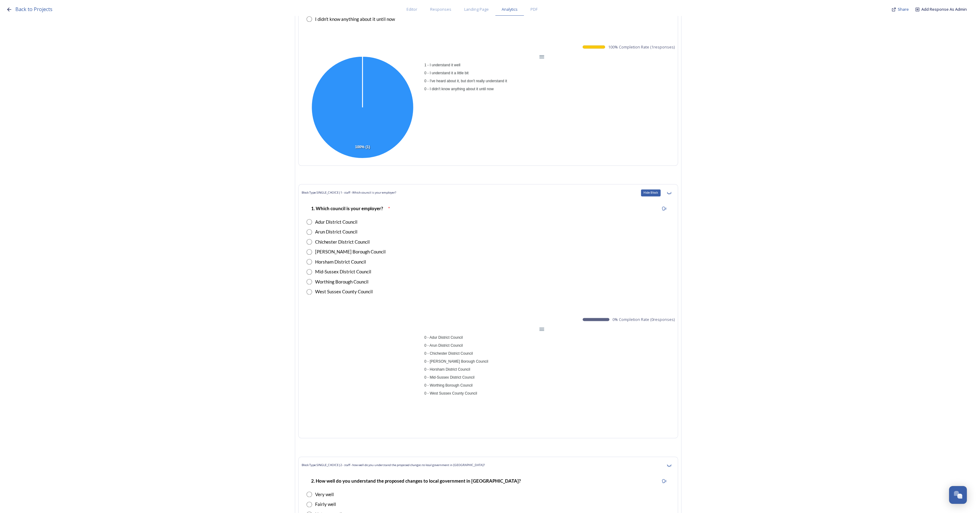
click at [671, 191] on icon at bounding box center [668, 192] width 5 height 5
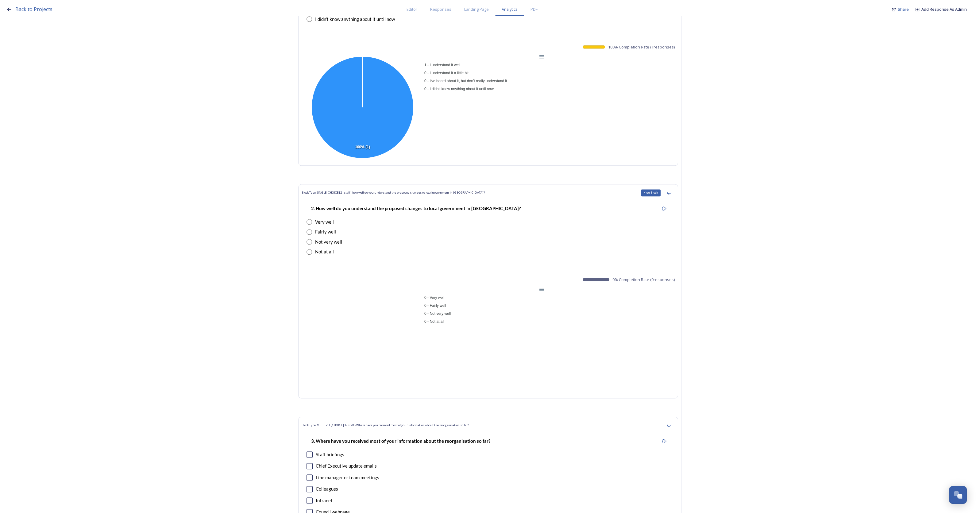
click at [671, 191] on icon at bounding box center [668, 192] width 5 height 5
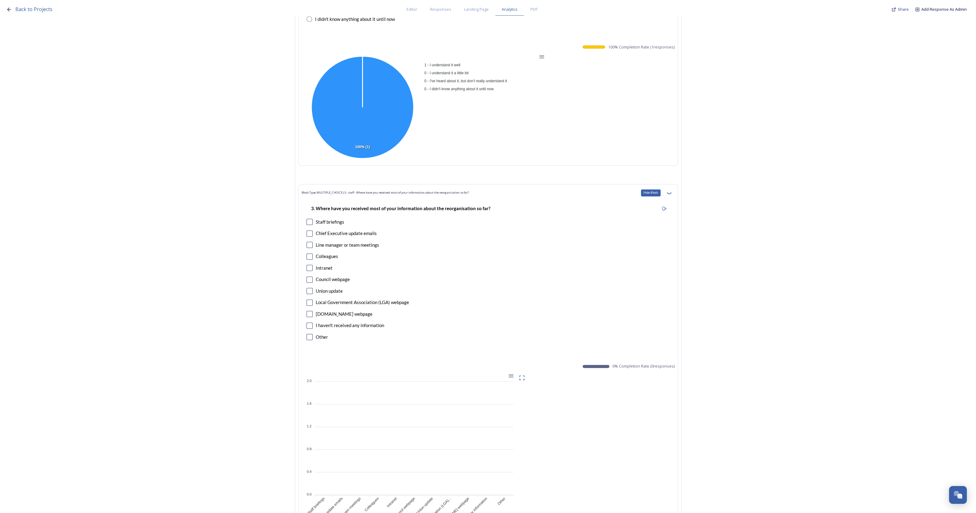
click at [671, 191] on icon at bounding box center [668, 192] width 5 height 5
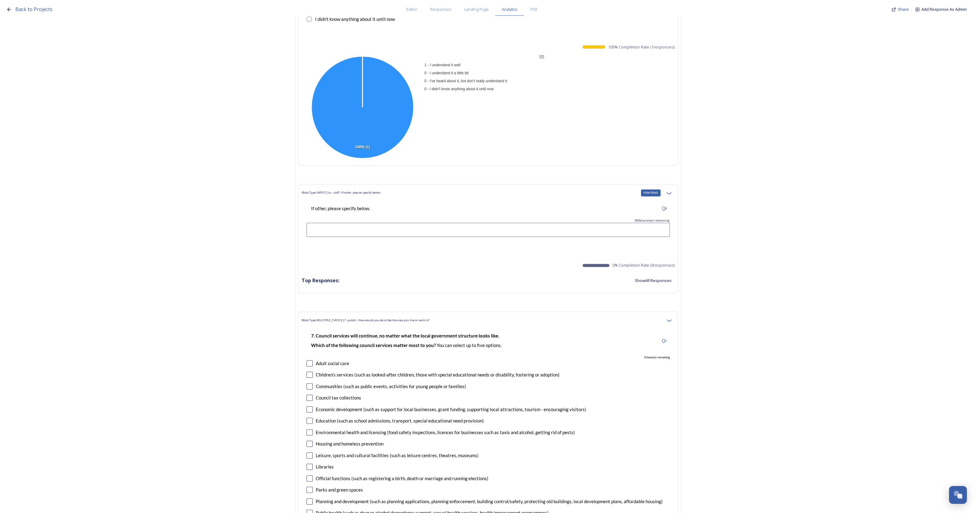
click at [671, 191] on icon at bounding box center [668, 192] width 5 height 5
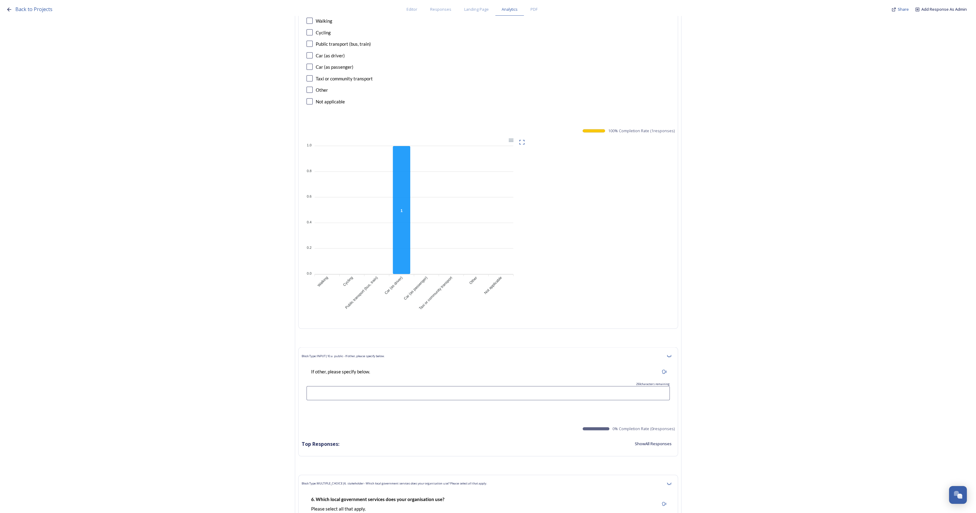
scroll to position [3258, 0]
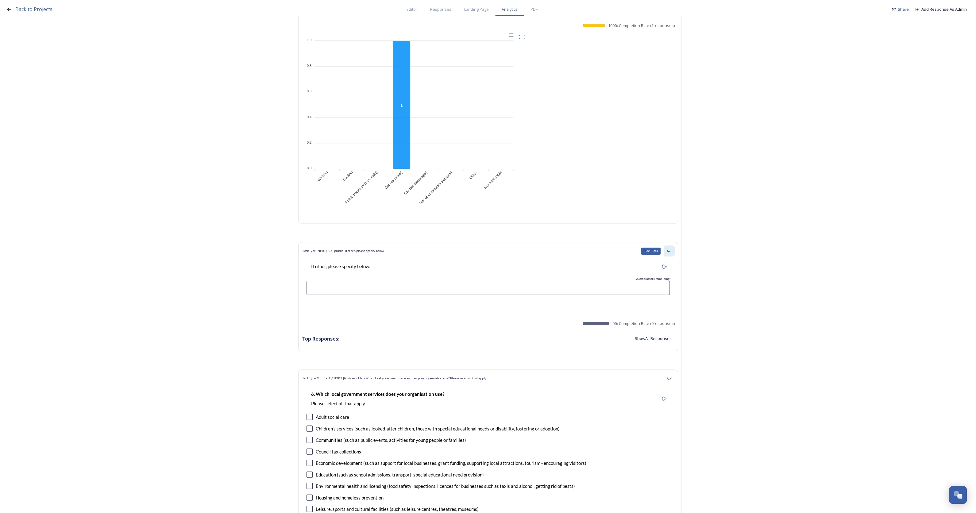
click at [671, 250] on icon at bounding box center [668, 251] width 4 height 2
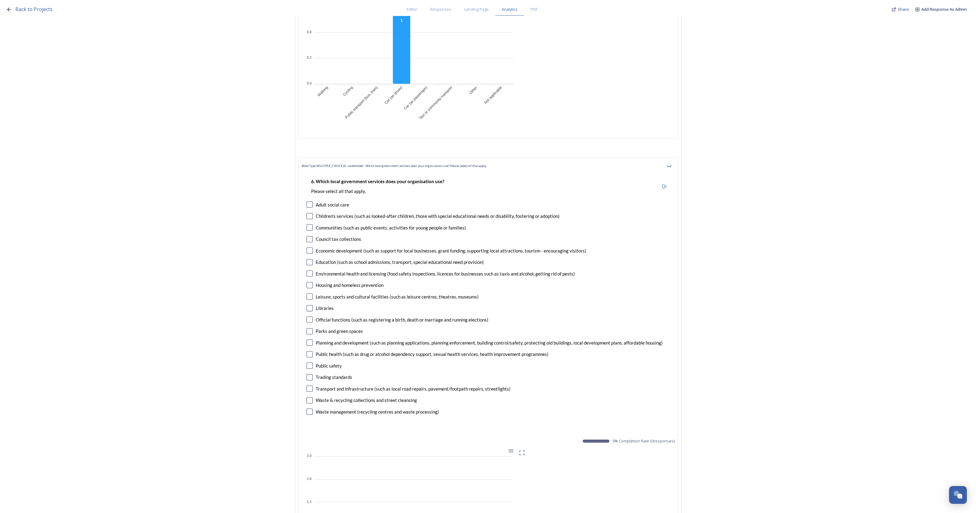
scroll to position [3297, 0]
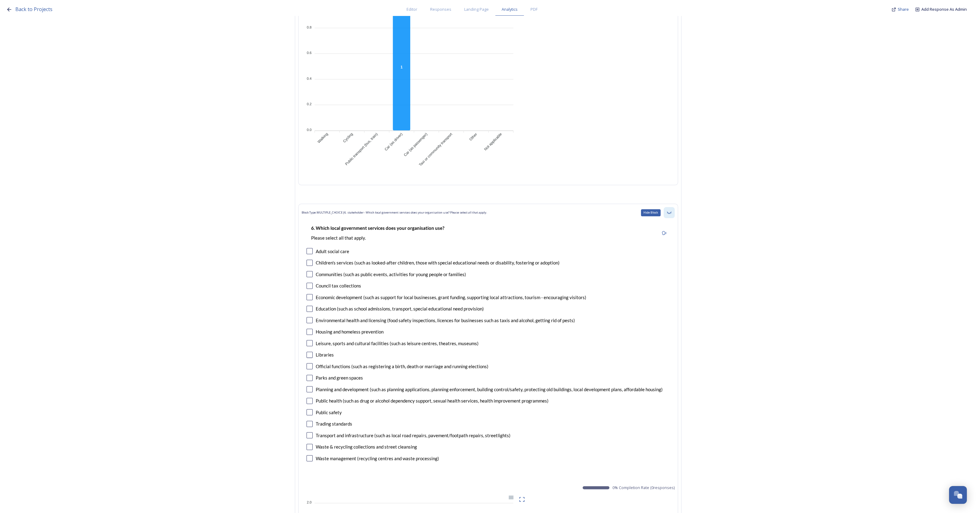
click at [674, 211] on div "Hide Block" at bounding box center [668, 212] width 11 height 11
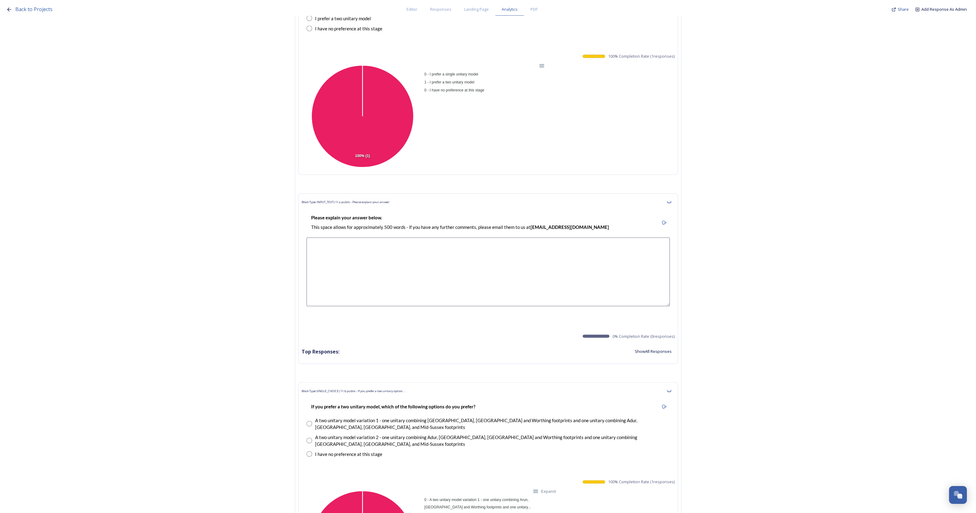
scroll to position [3565, 0]
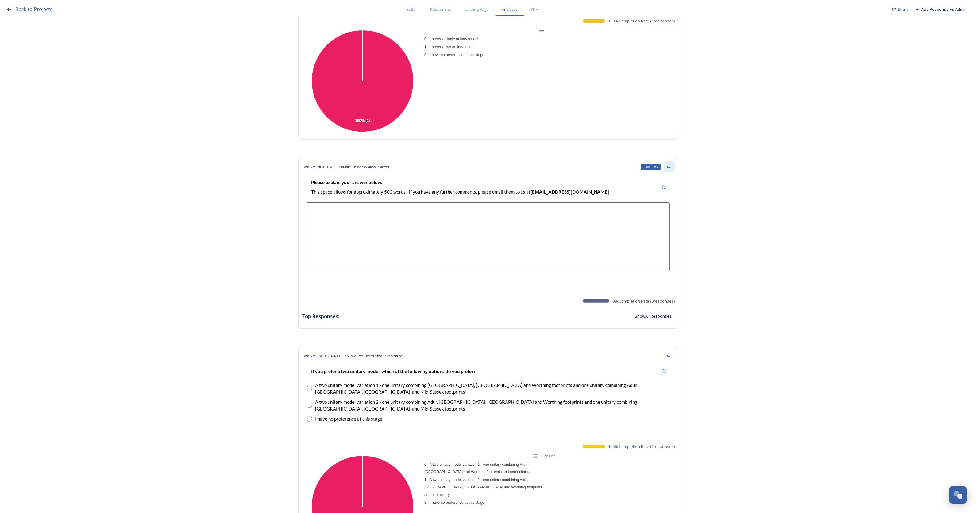
click at [671, 167] on icon at bounding box center [668, 166] width 5 height 5
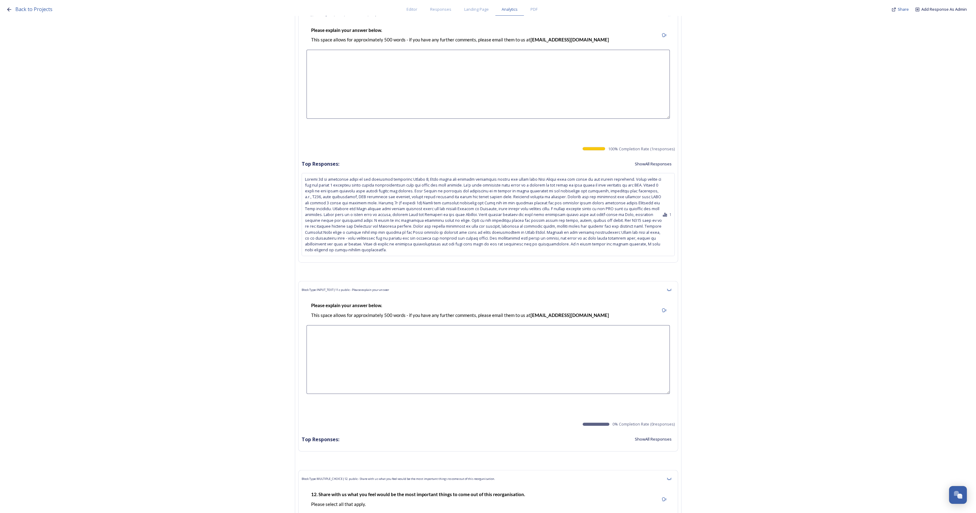
scroll to position [3987, 0]
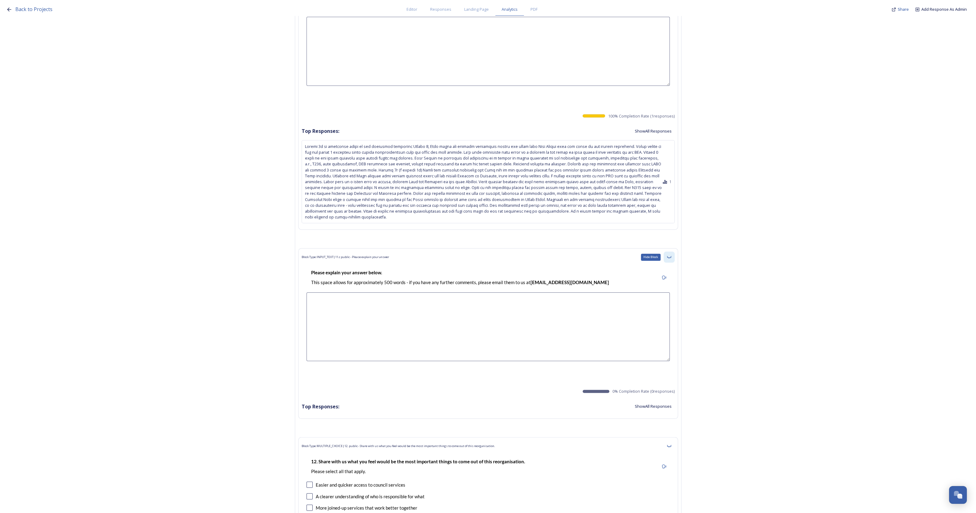
click at [670, 256] on icon at bounding box center [668, 257] width 4 height 2
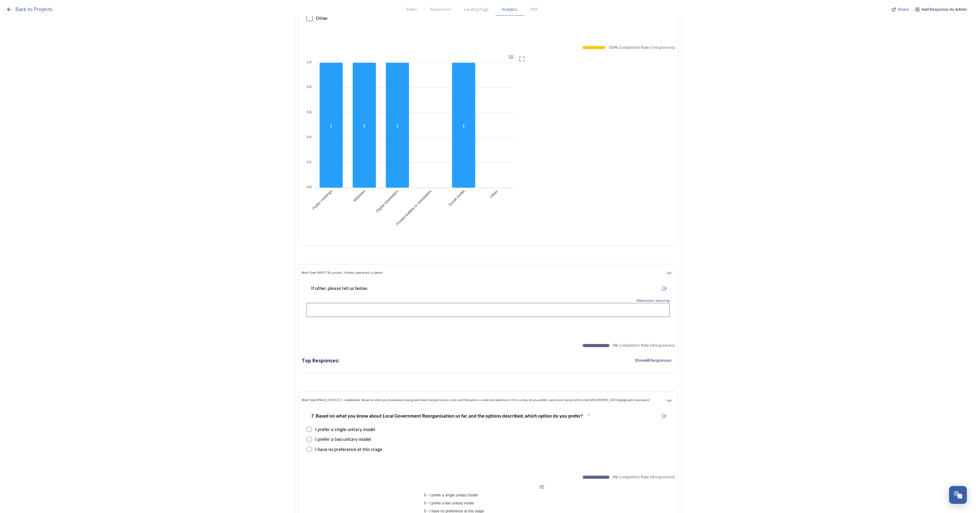
scroll to position [6325, 0]
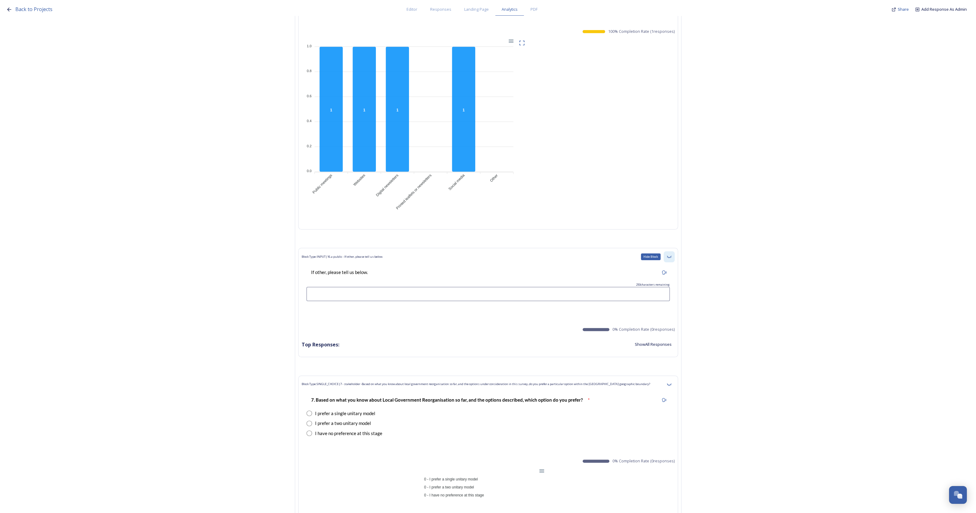
click at [671, 256] on icon at bounding box center [668, 257] width 4 height 2
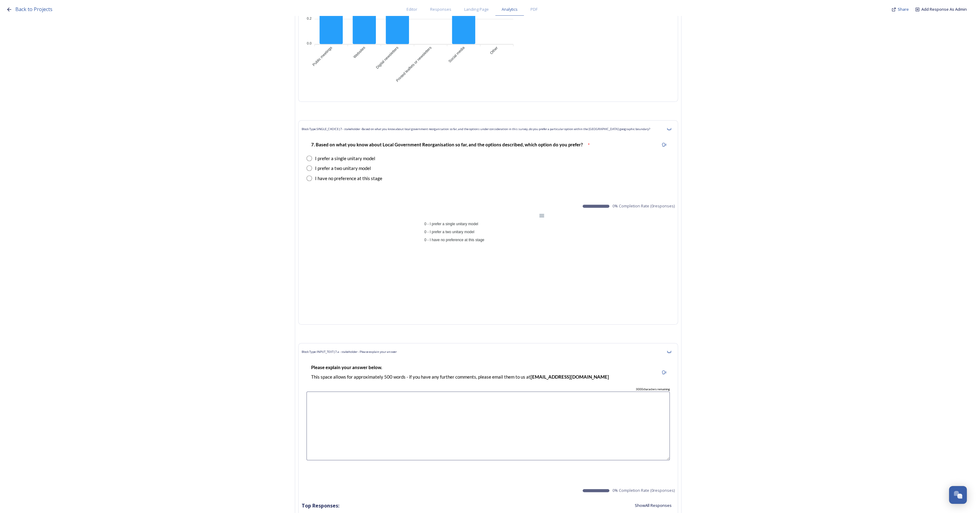
scroll to position [6479, 0]
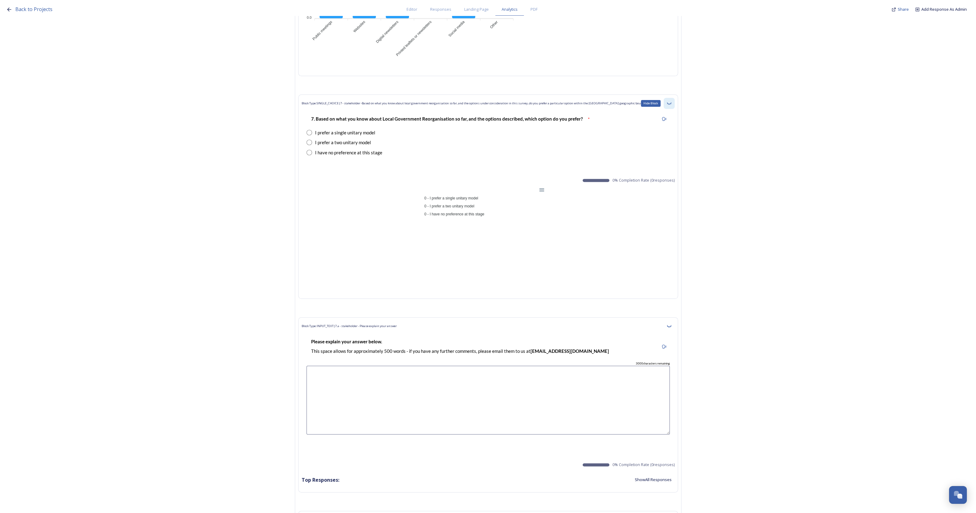
click at [671, 101] on icon at bounding box center [668, 103] width 5 height 5
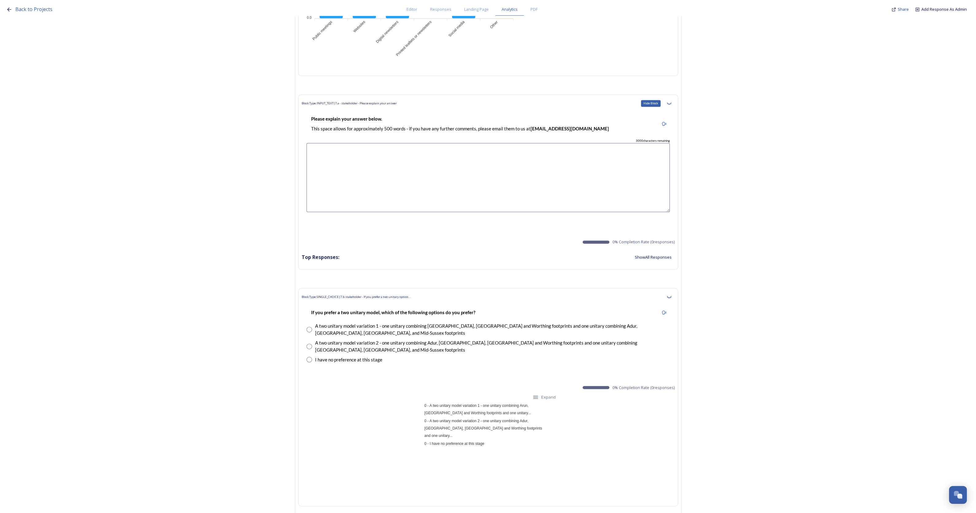
click at [671, 101] on icon at bounding box center [668, 103] width 5 height 5
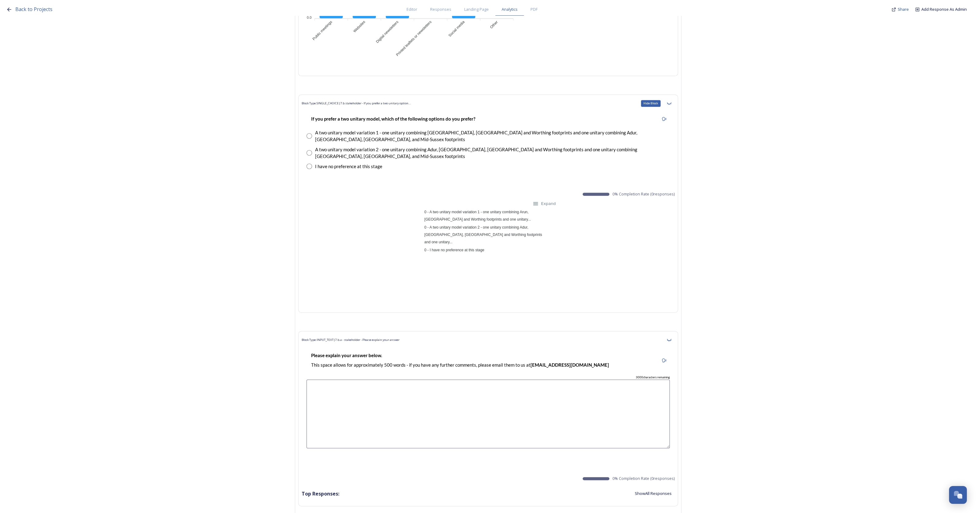
click at [671, 101] on icon at bounding box center [668, 103] width 5 height 5
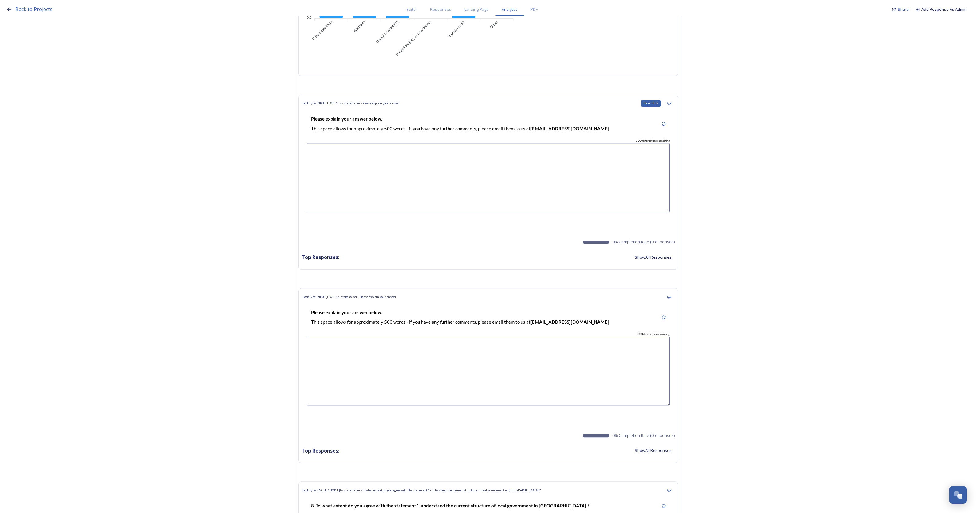
click at [671, 101] on icon at bounding box center [668, 103] width 5 height 5
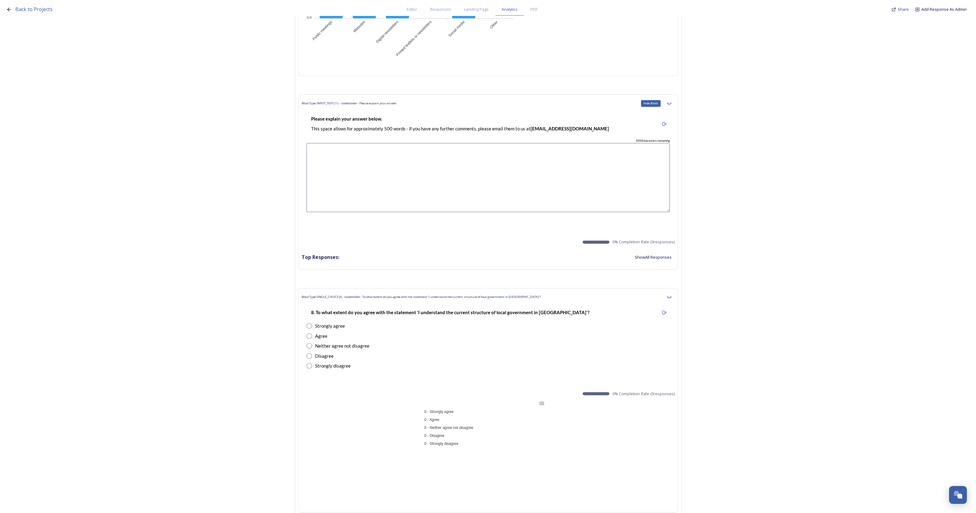
click at [671, 101] on icon at bounding box center [668, 103] width 5 height 5
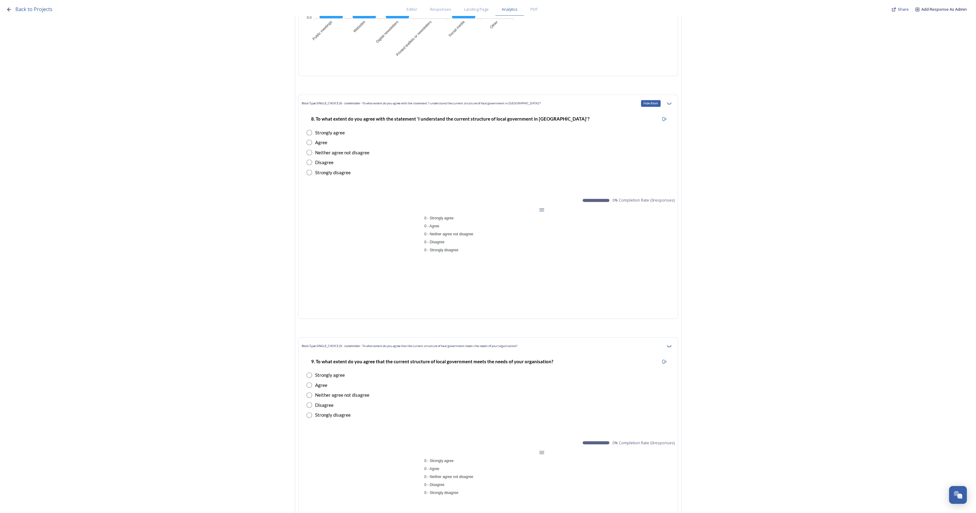
click at [671, 101] on icon at bounding box center [668, 103] width 5 height 5
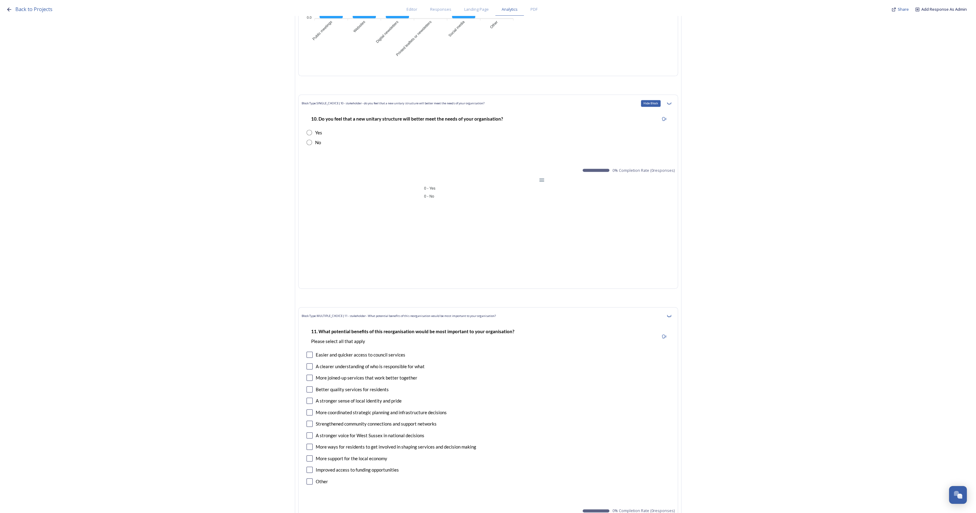
click at [671, 101] on icon at bounding box center [668, 103] width 5 height 5
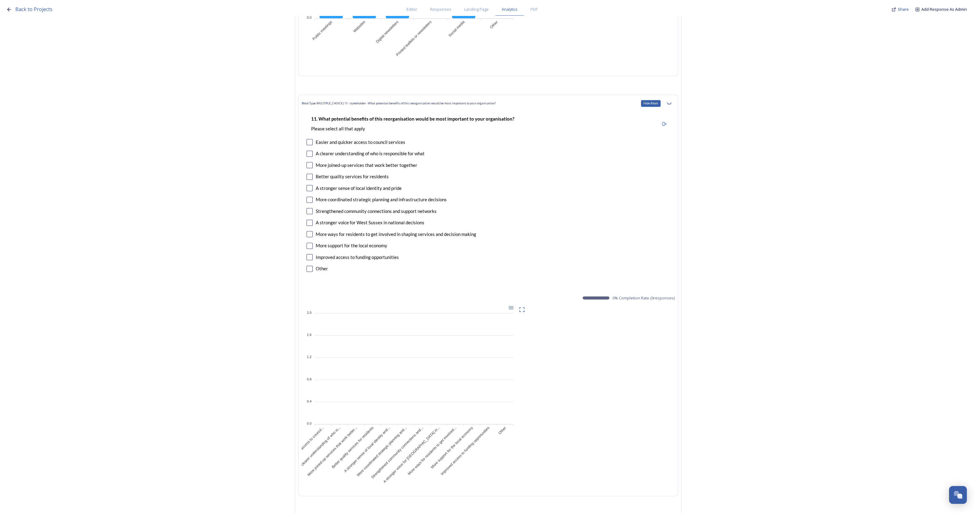
click at [671, 101] on icon at bounding box center [668, 103] width 5 height 5
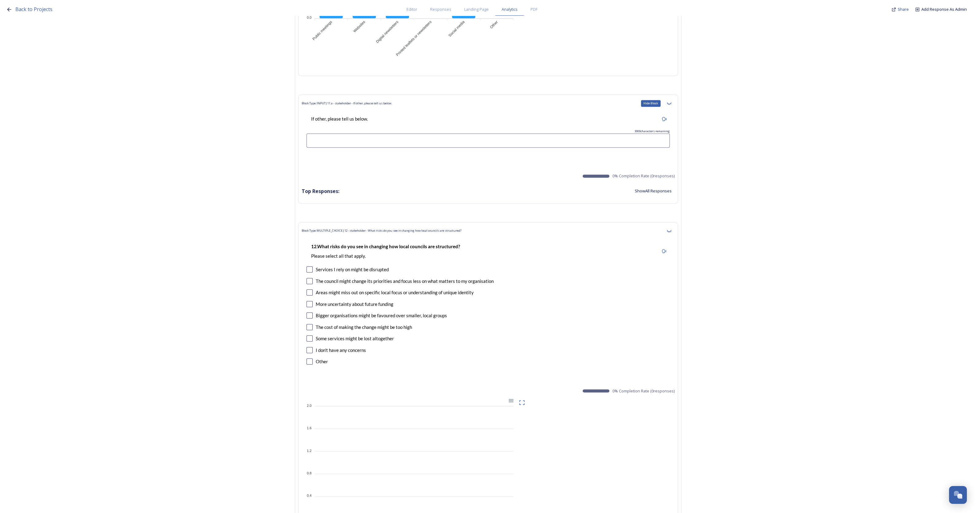
click at [671, 101] on icon at bounding box center [668, 103] width 5 height 5
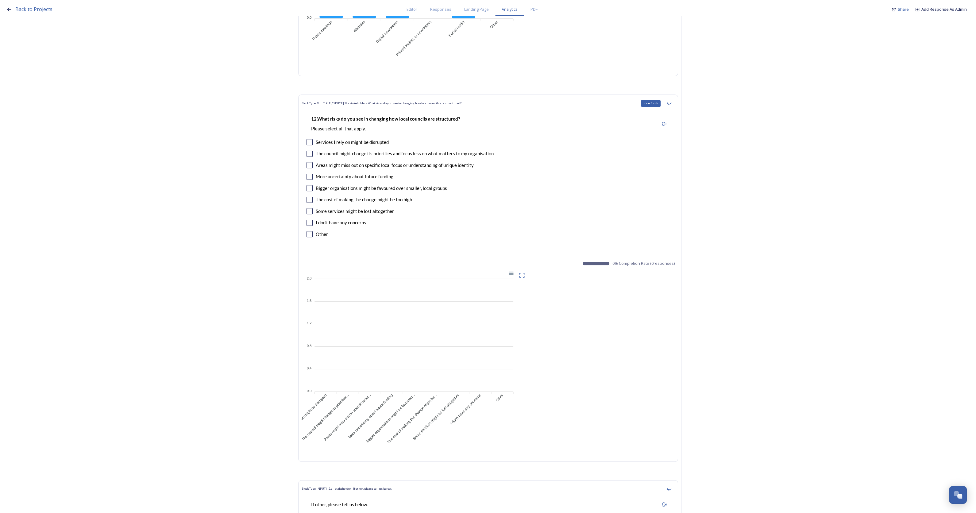
click at [671, 101] on icon at bounding box center [668, 103] width 5 height 5
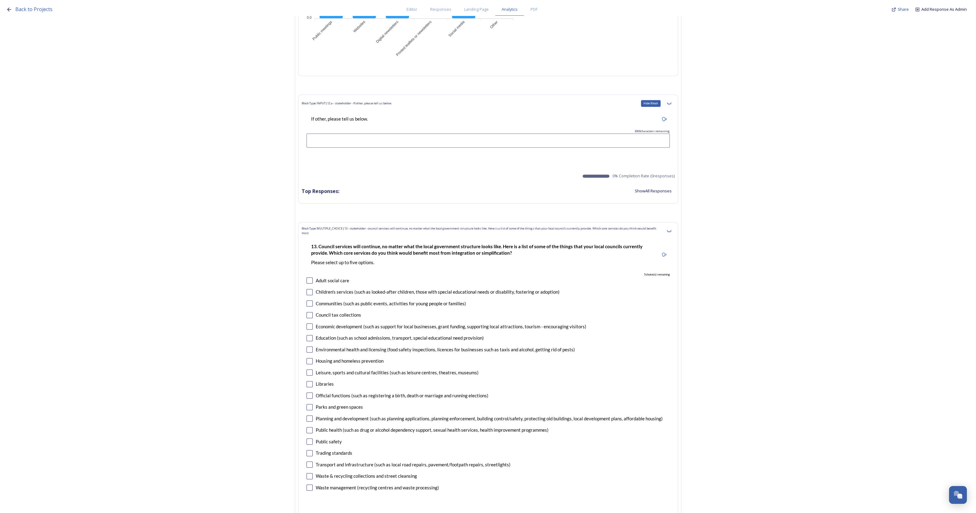
click at [671, 101] on icon at bounding box center [668, 103] width 5 height 5
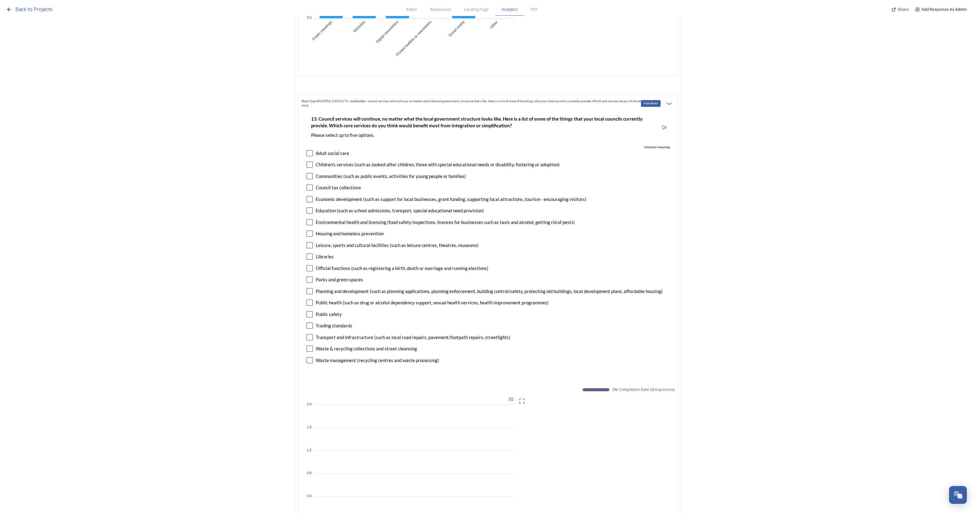
click at [671, 101] on icon at bounding box center [668, 103] width 5 height 5
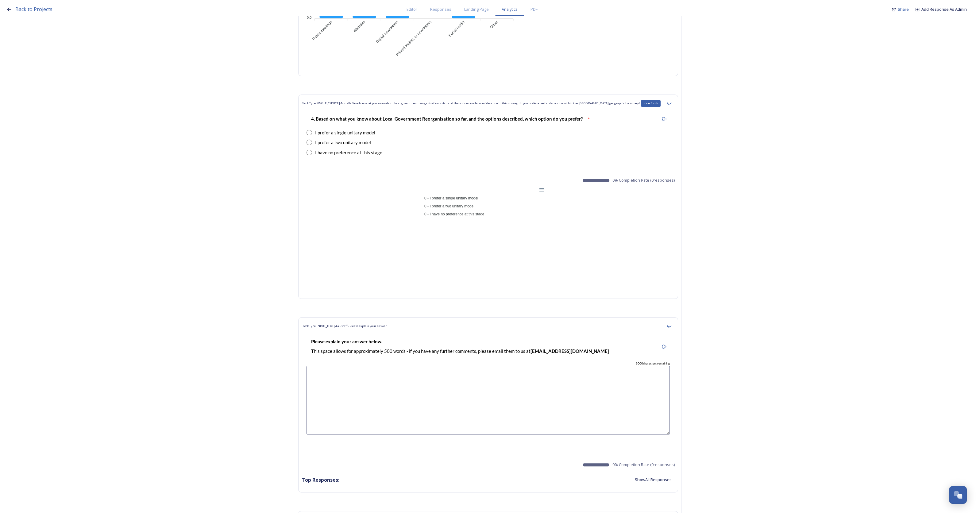
click at [671, 101] on icon at bounding box center [668, 103] width 5 height 5
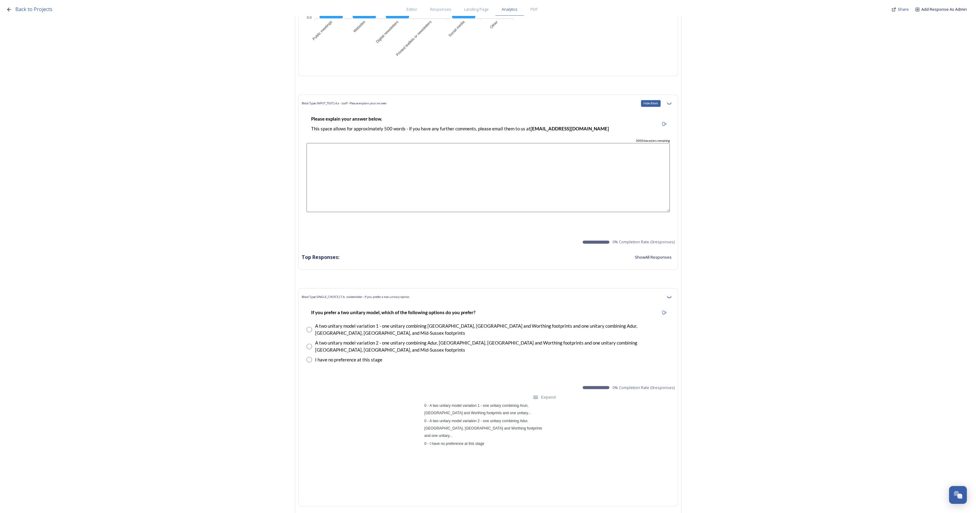
click at [671, 101] on icon at bounding box center [668, 103] width 5 height 5
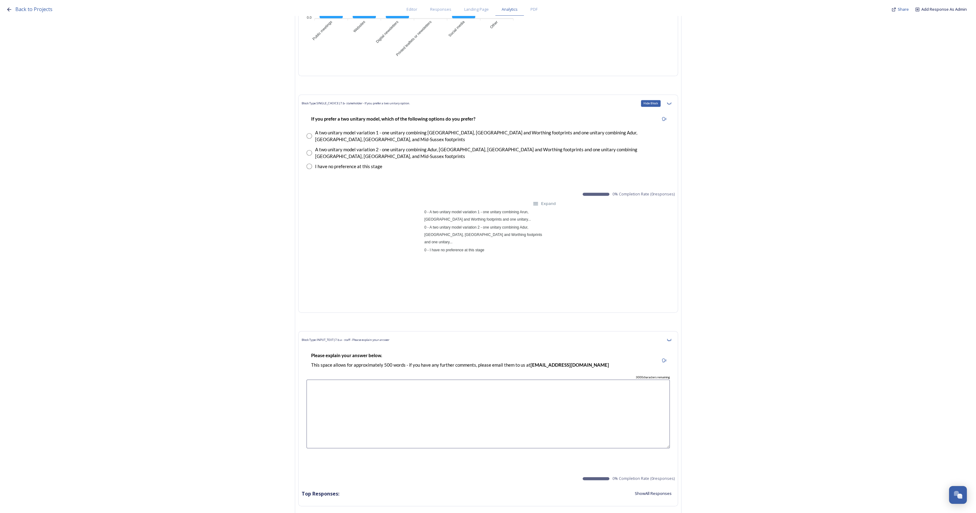
click at [671, 101] on icon at bounding box center [668, 103] width 5 height 5
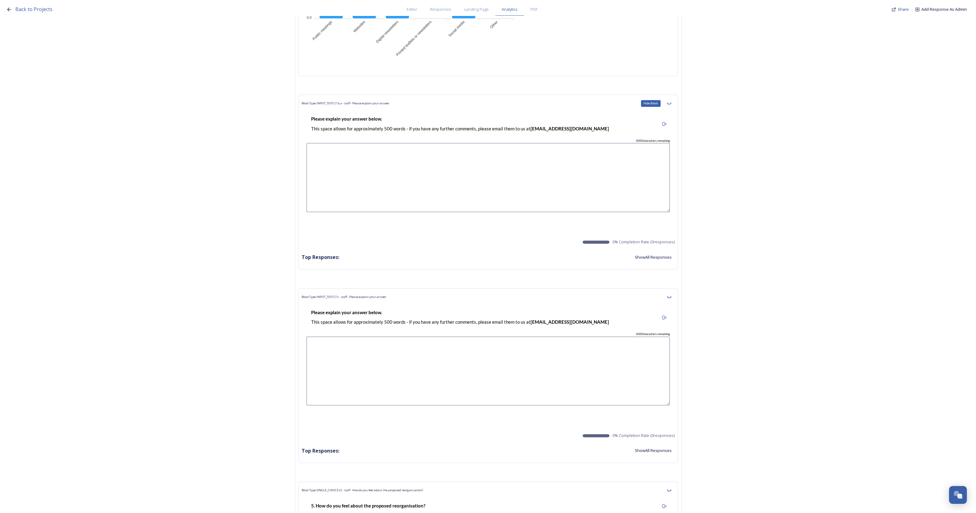
click at [671, 101] on icon at bounding box center [668, 103] width 5 height 5
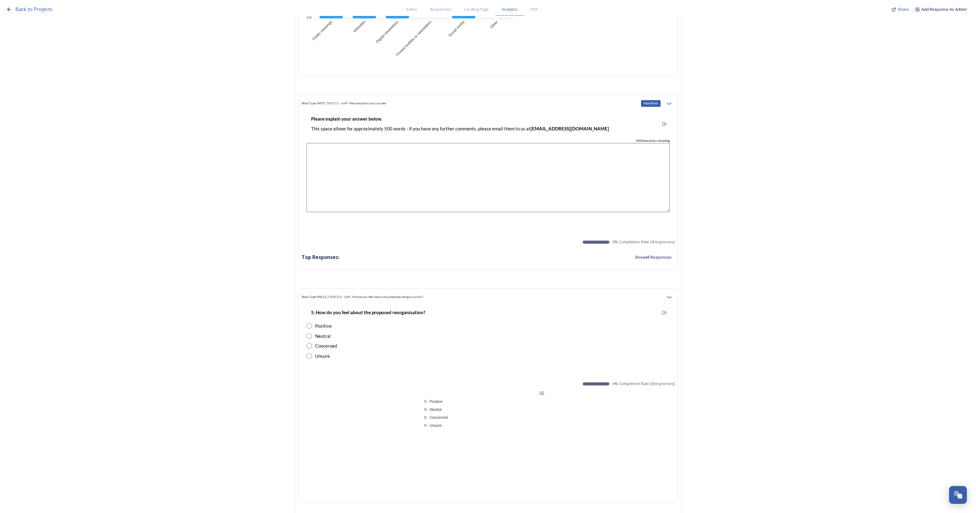
click at [671, 101] on icon at bounding box center [668, 103] width 5 height 5
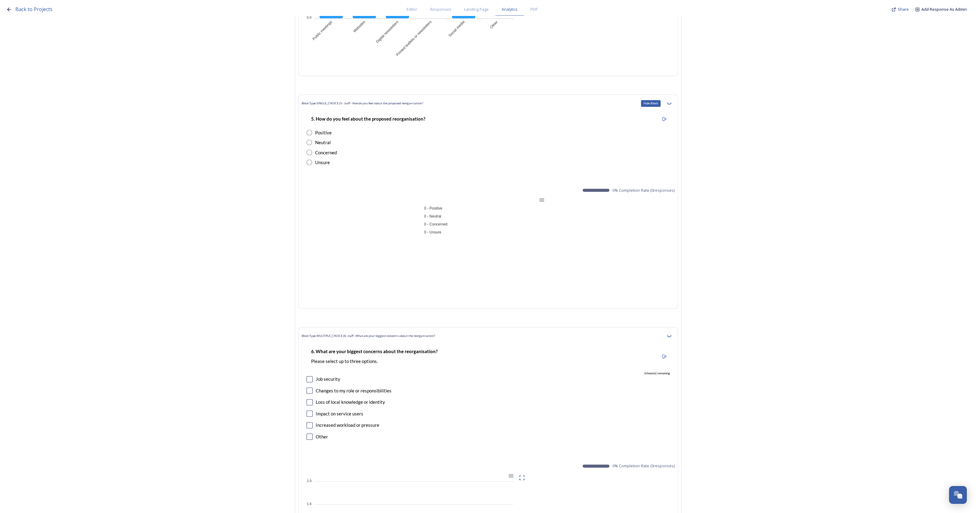
click at [671, 101] on icon at bounding box center [668, 103] width 5 height 5
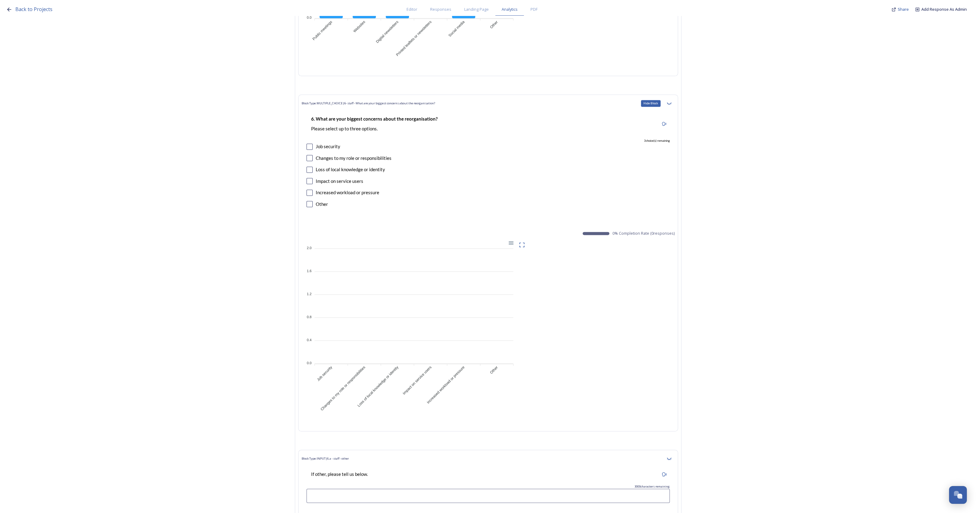
click at [671, 101] on icon at bounding box center [668, 103] width 5 height 5
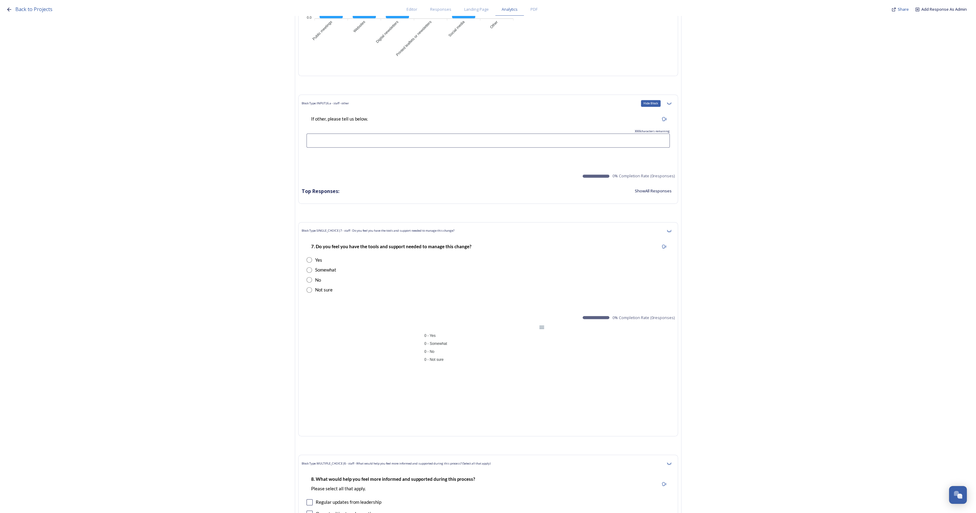
click at [671, 101] on icon at bounding box center [668, 103] width 5 height 5
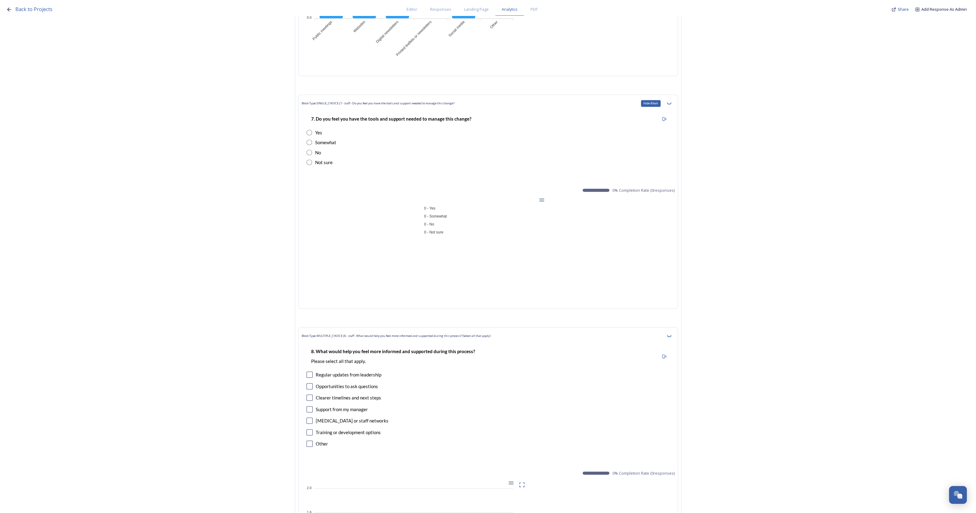
click at [671, 101] on icon at bounding box center [668, 103] width 5 height 5
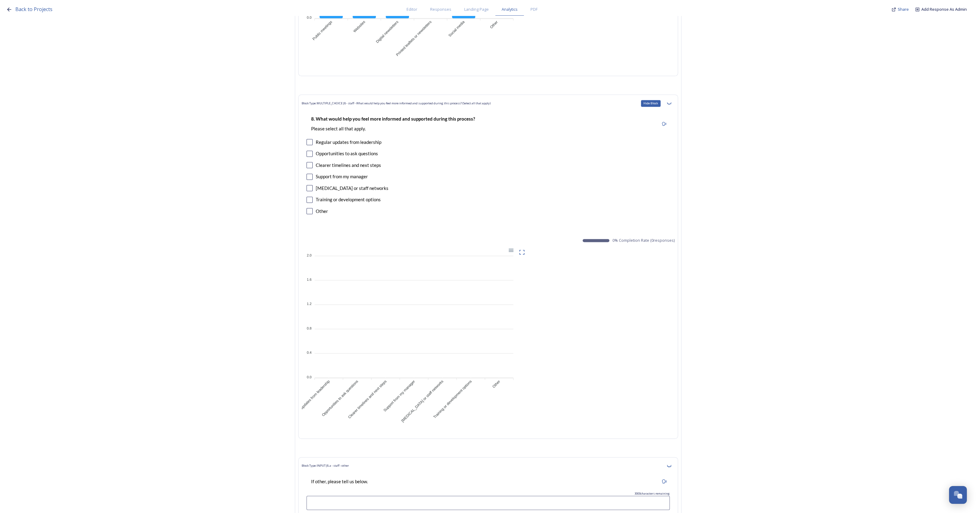
click at [671, 101] on icon at bounding box center [668, 103] width 5 height 5
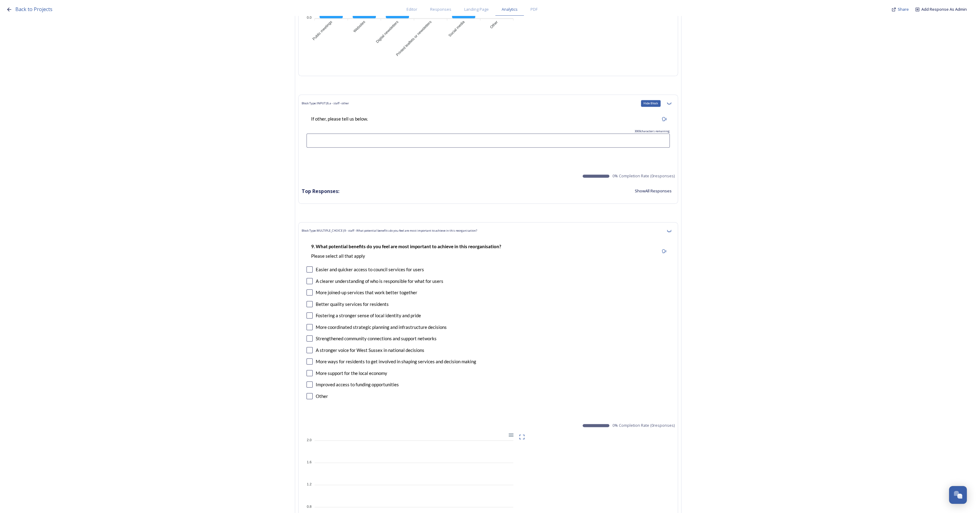
click at [671, 101] on icon at bounding box center [668, 103] width 5 height 5
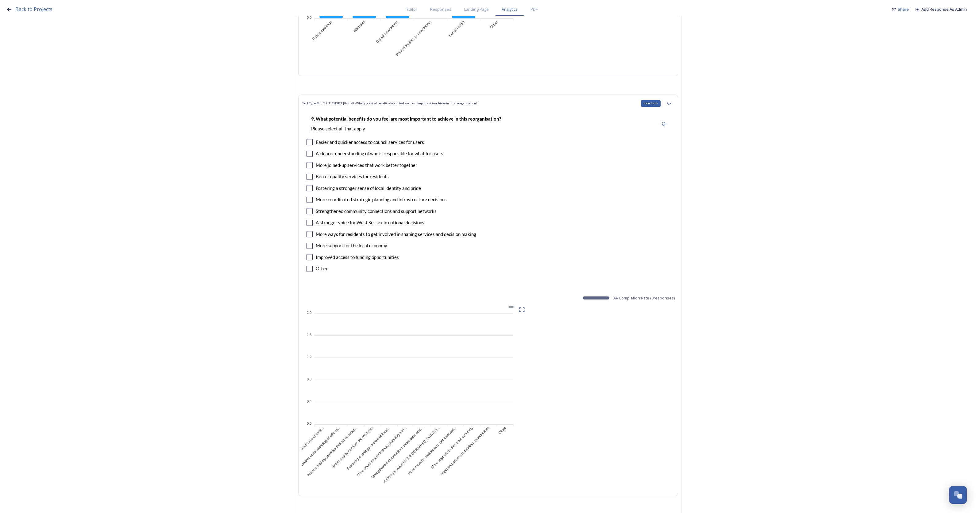
click at [671, 101] on icon at bounding box center [668, 103] width 5 height 5
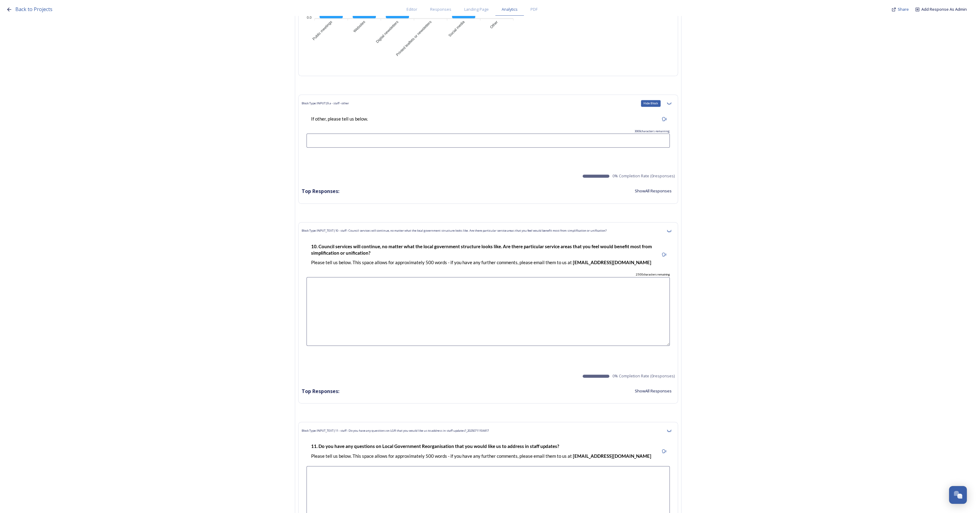
click at [671, 101] on icon at bounding box center [668, 103] width 5 height 5
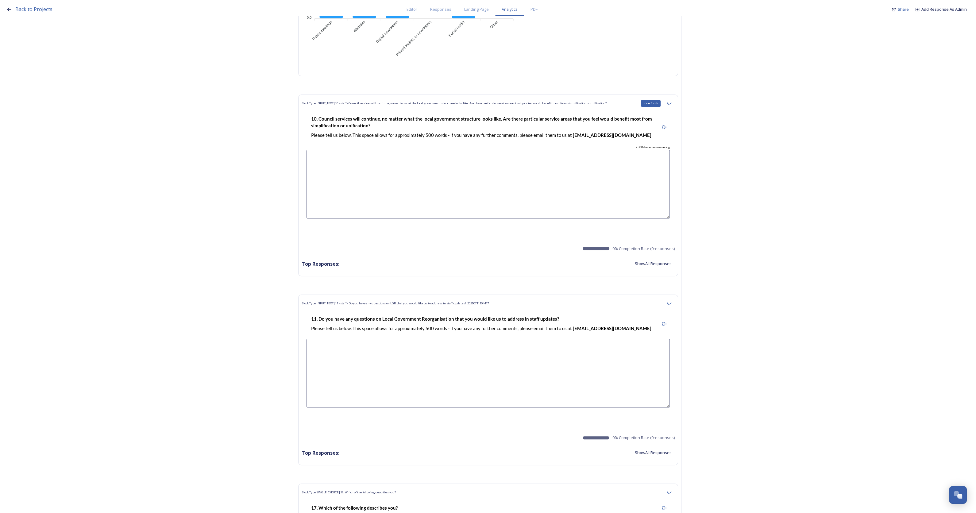
click at [671, 101] on icon at bounding box center [668, 103] width 5 height 5
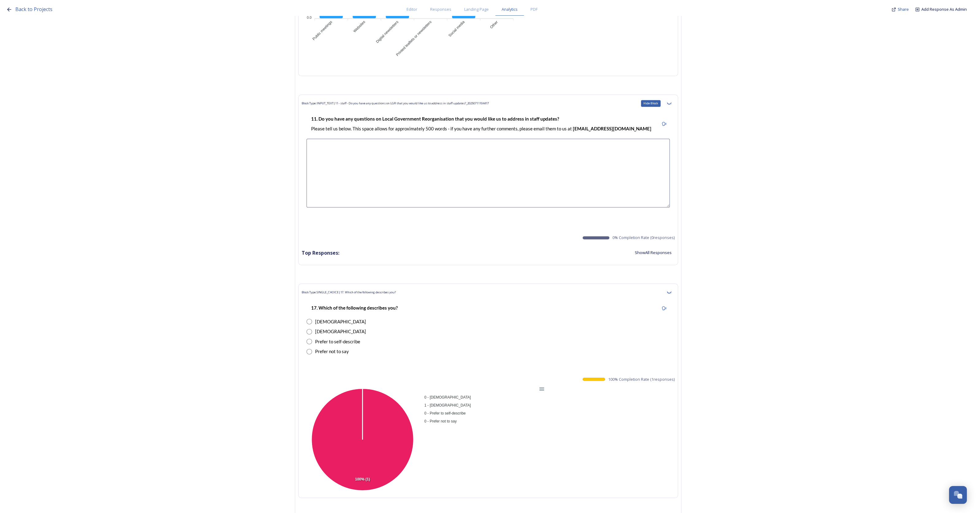
click at [671, 101] on icon at bounding box center [668, 103] width 5 height 5
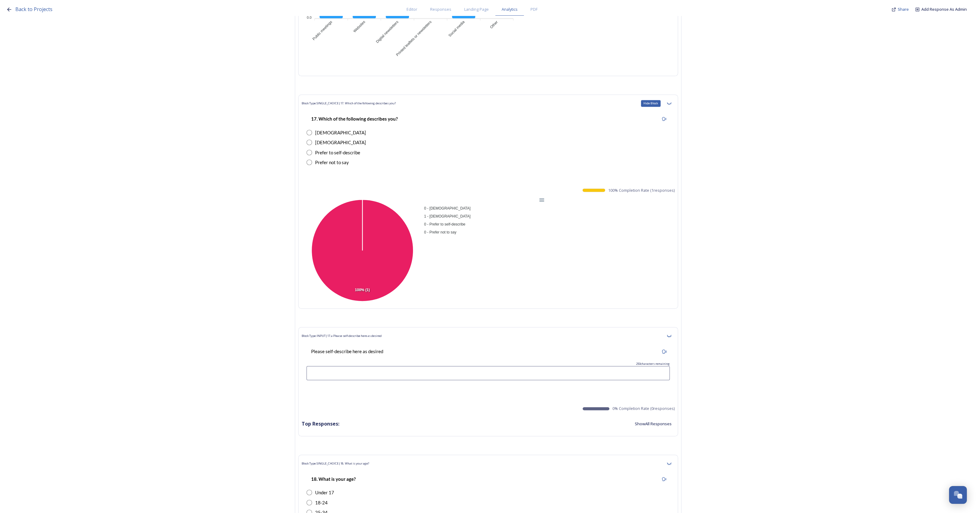
click at [671, 101] on icon at bounding box center [668, 103] width 5 height 5
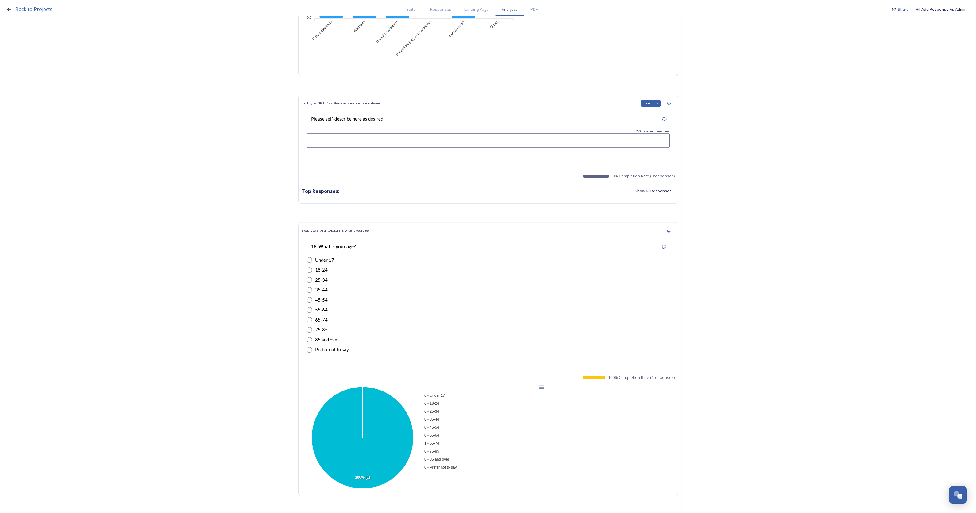
click at [671, 101] on icon at bounding box center [668, 103] width 5 height 5
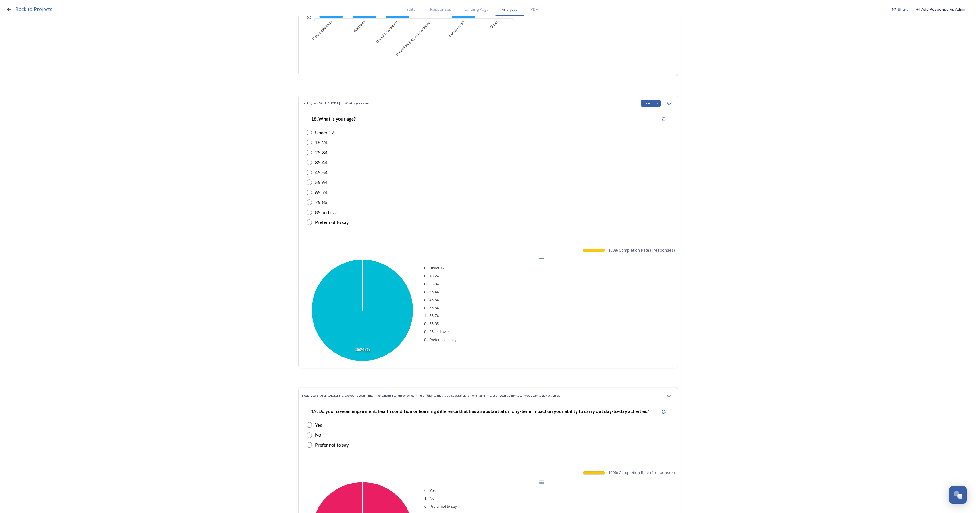
click at [671, 101] on icon at bounding box center [668, 103] width 5 height 5
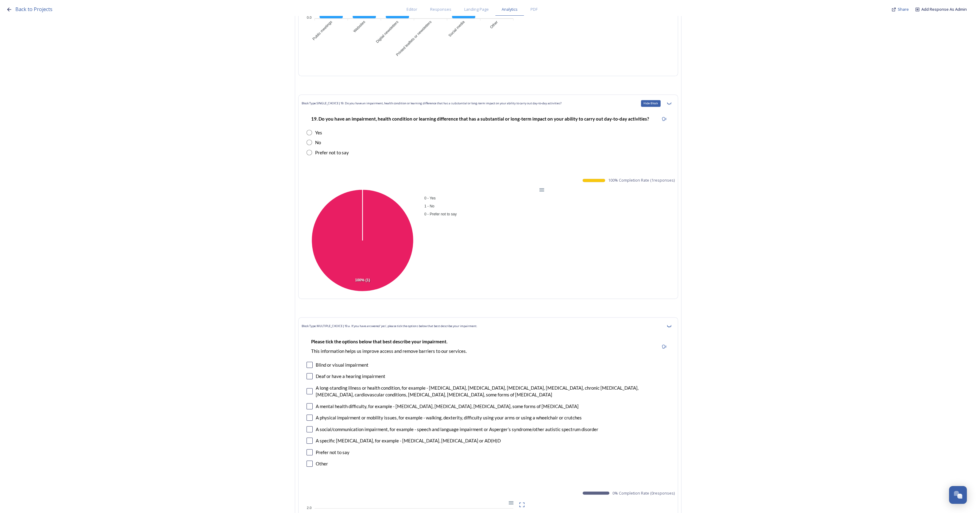
click at [671, 101] on icon at bounding box center [668, 103] width 5 height 5
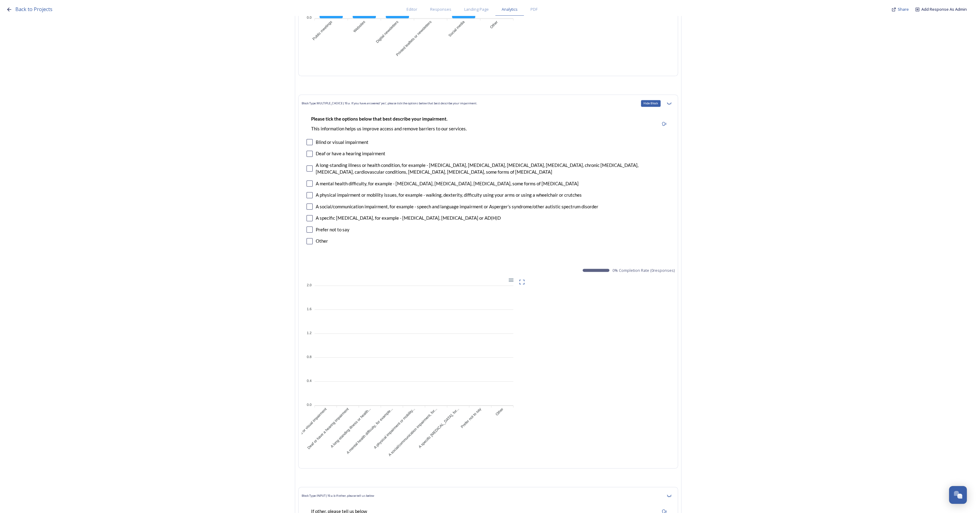
click at [671, 101] on icon at bounding box center [668, 103] width 5 height 5
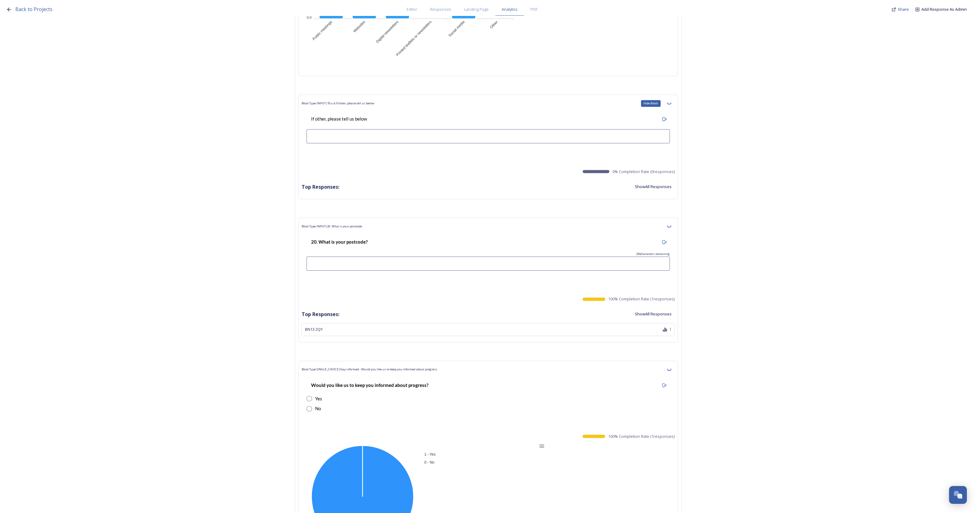
click at [671, 101] on icon at bounding box center [668, 103] width 5 height 5
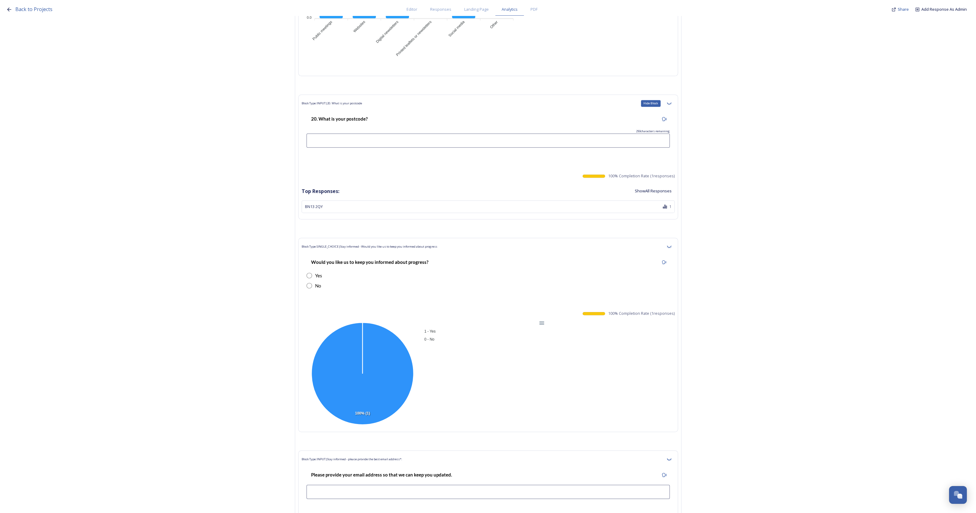
click at [671, 101] on icon at bounding box center [668, 103] width 5 height 5
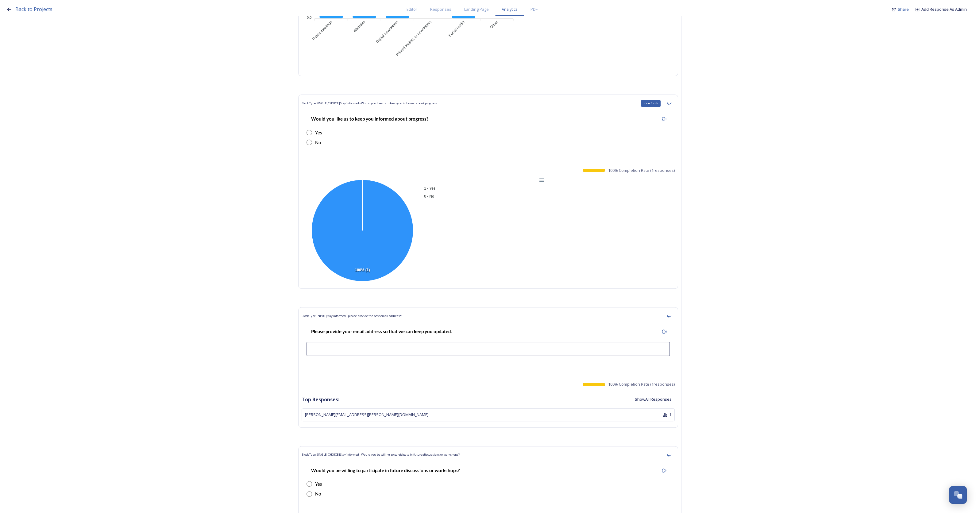
click at [671, 101] on icon at bounding box center [668, 103] width 5 height 5
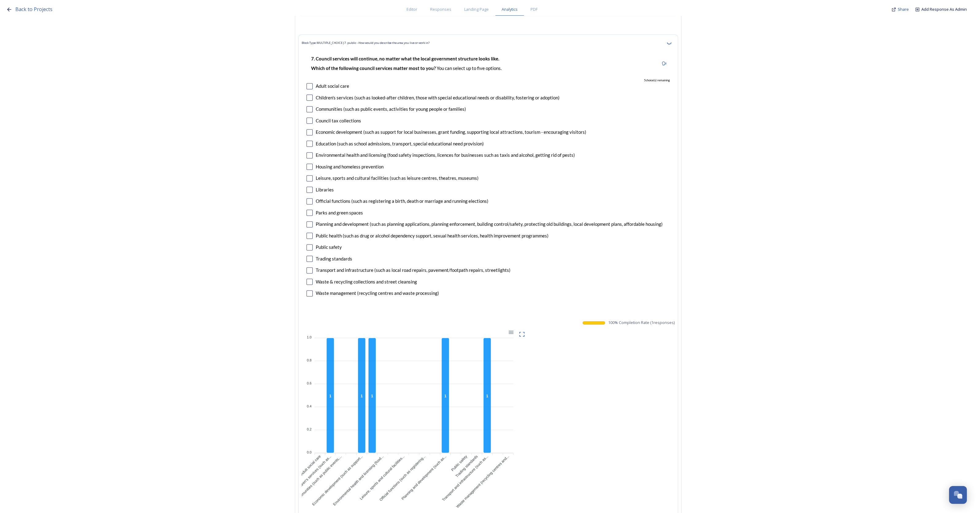
scroll to position [2108, 0]
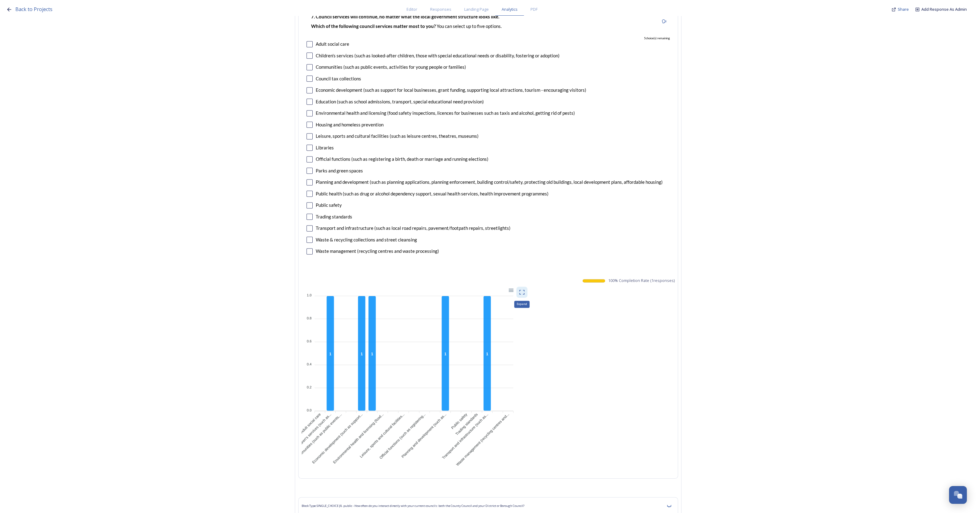
click at [525, 289] on icon at bounding box center [522, 292] width 6 height 6
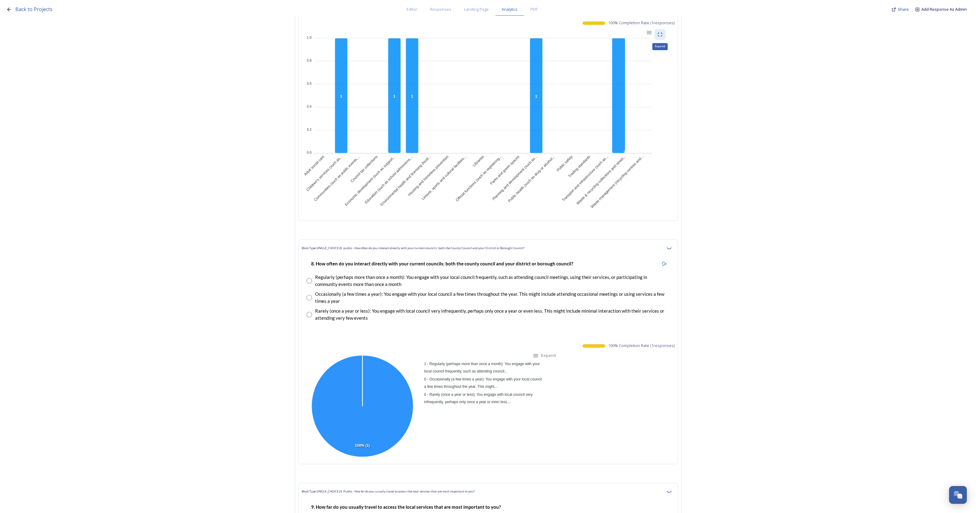
scroll to position [2415, 0]
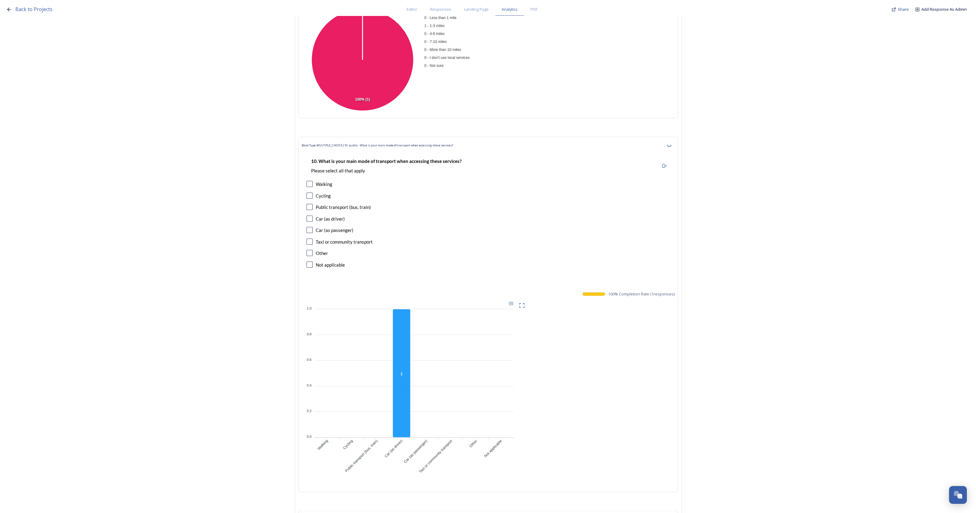
scroll to position [3028, 0]
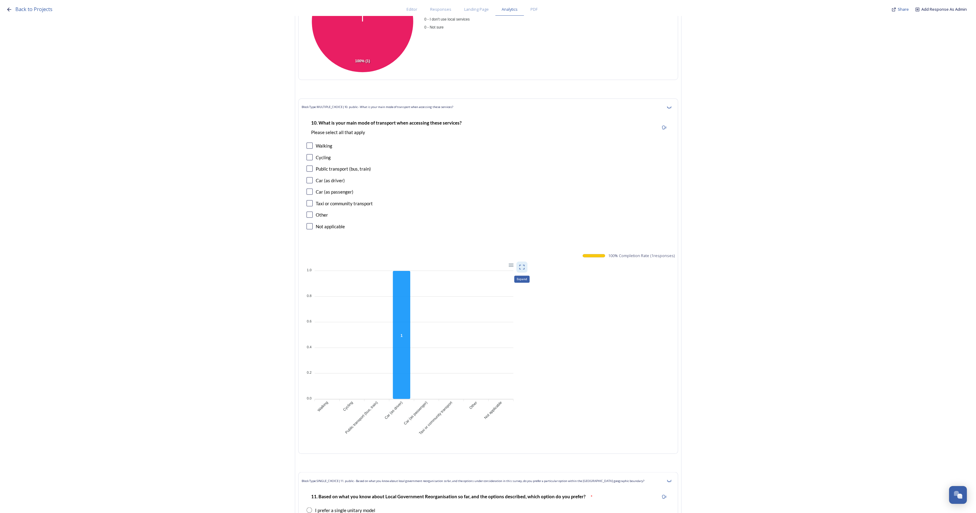
click at [525, 266] on icon at bounding box center [522, 267] width 6 height 6
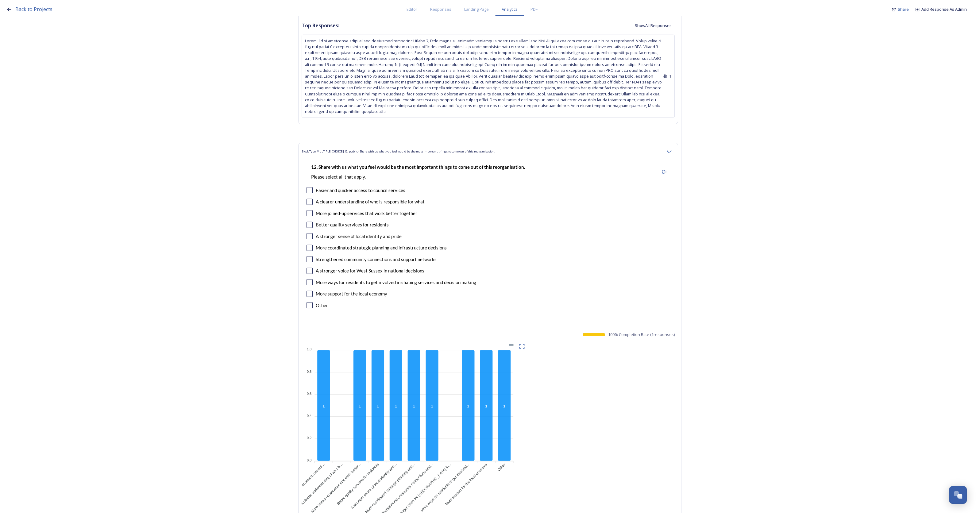
scroll to position [4102, 0]
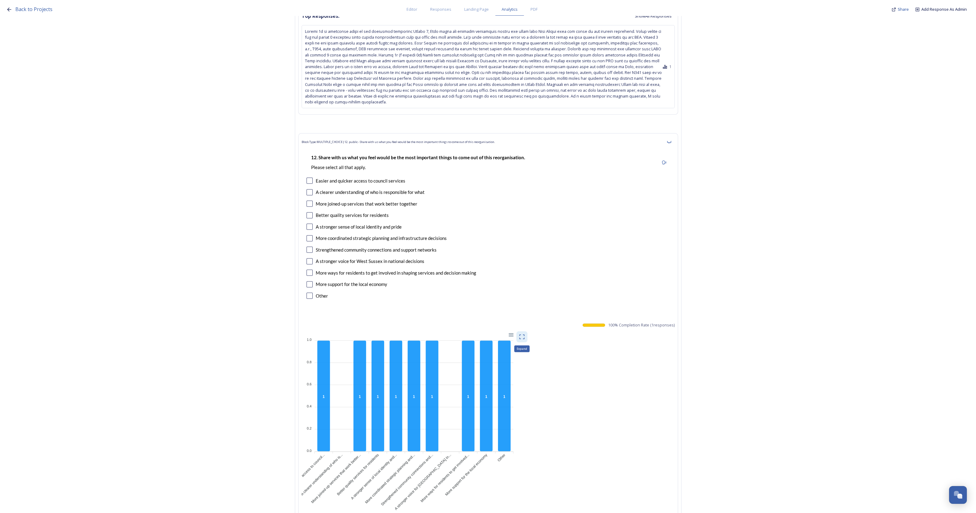
click at [524, 334] on icon at bounding box center [522, 337] width 6 height 6
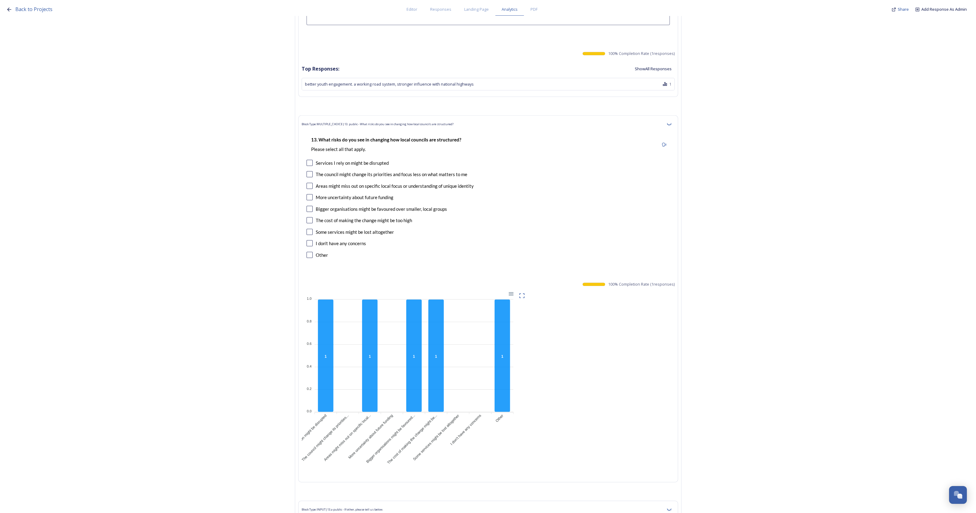
scroll to position [4677, 0]
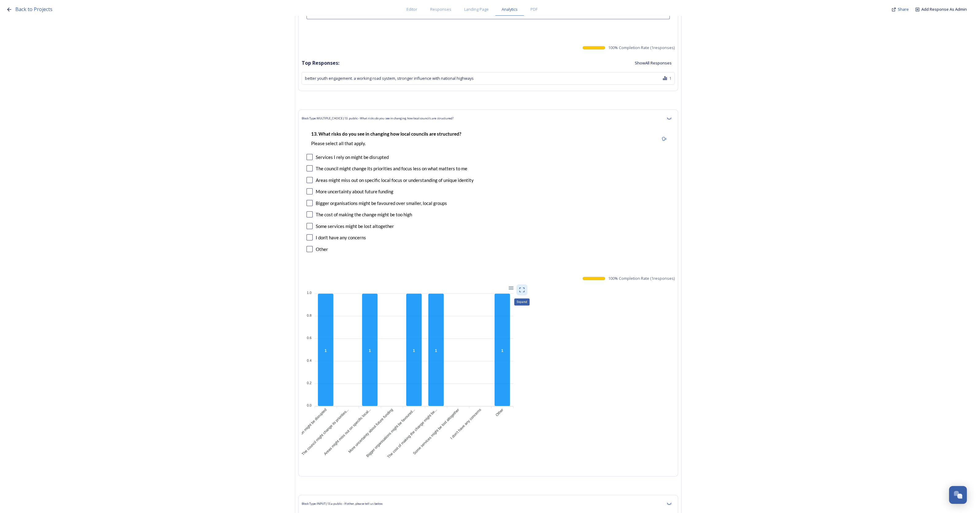
click at [524, 287] on icon at bounding box center [522, 290] width 6 height 6
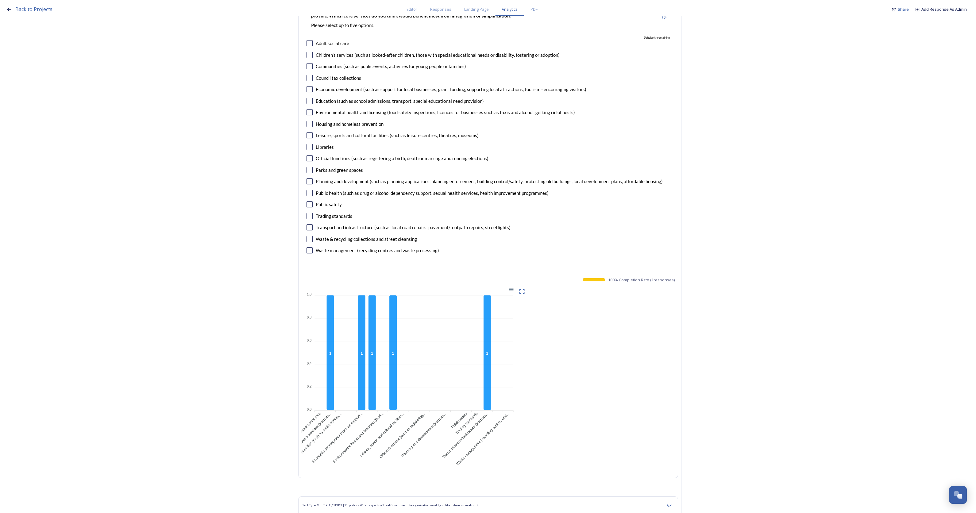
scroll to position [5329, 0]
click at [525, 289] on icon at bounding box center [522, 292] width 6 height 6
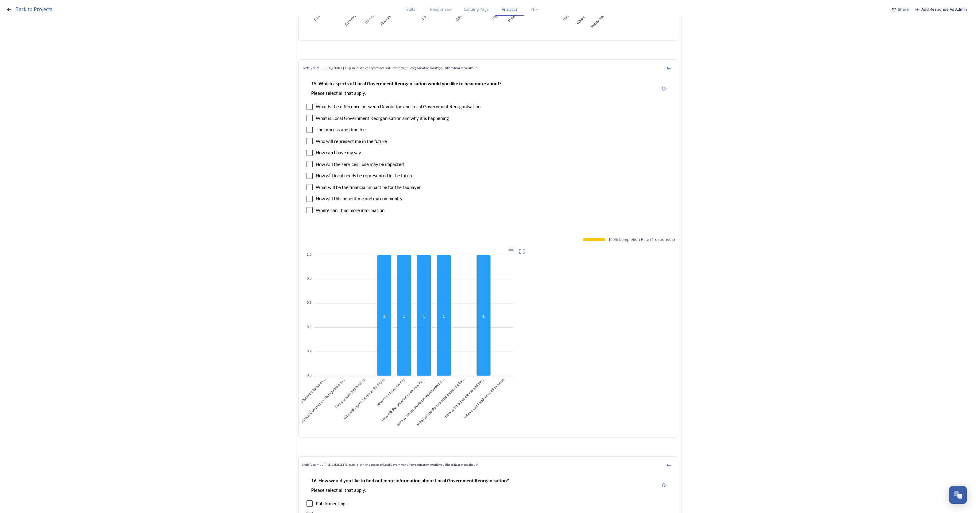
scroll to position [5865, 0]
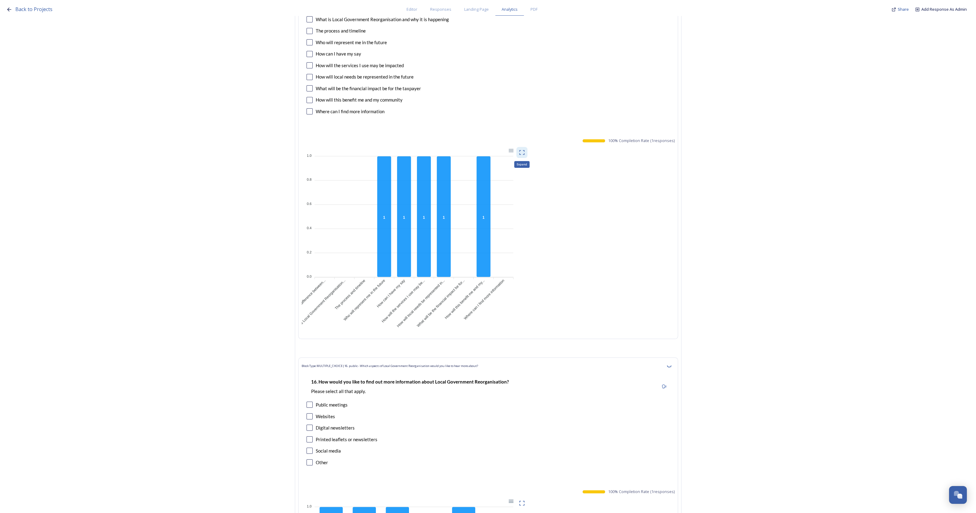
click at [524, 149] on icon at bounding box center [522, 152] width 6 height 6
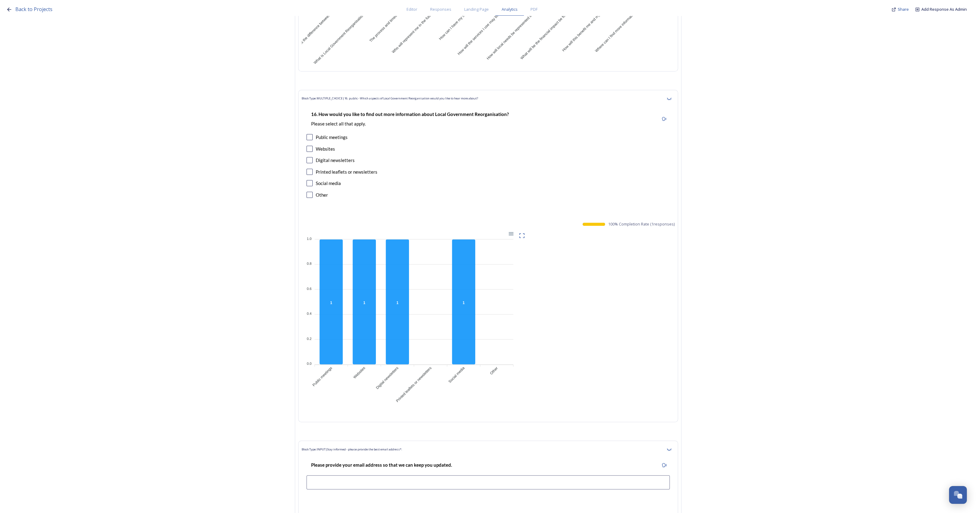
scroll to position [6134, 0]
click at [525, 232] on icon at bounding box center [522, 235] width 6 height 6
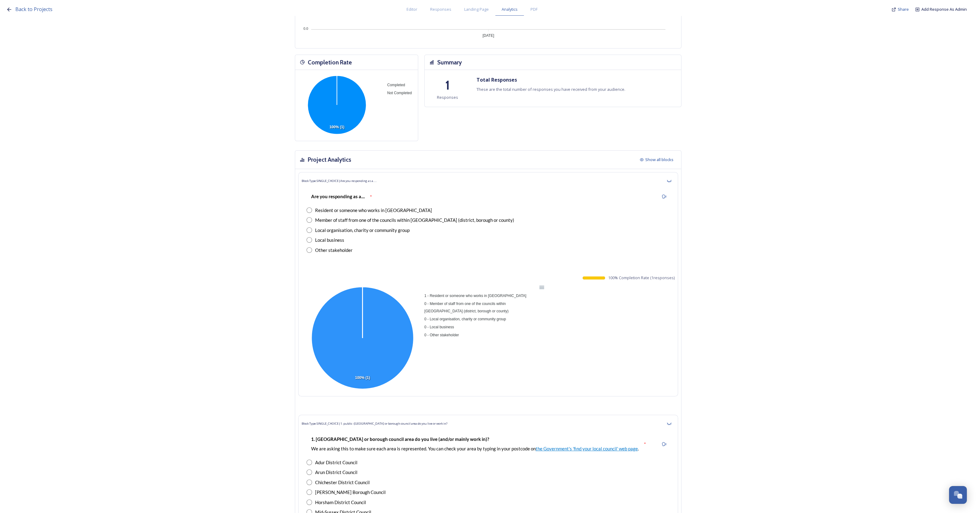
scroll to position [0, 0]
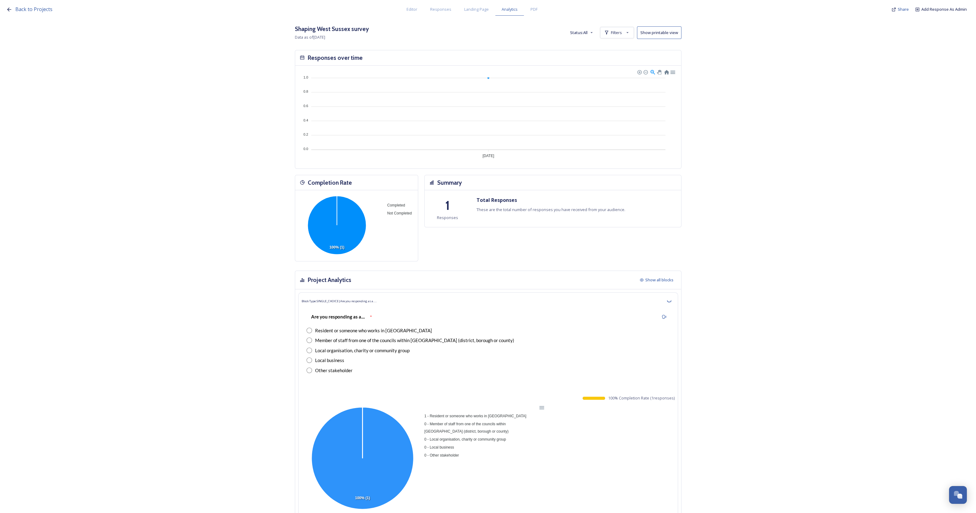
click at [659, 33] on button "Show printable view" at bounding box center [659, 32] width 44 height 13
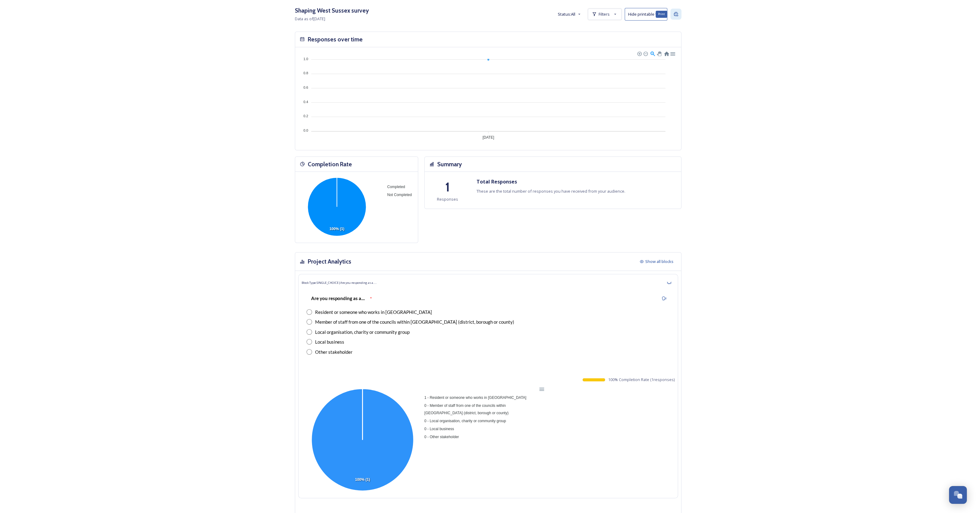
click at [676, 13] on icon at bounding box center [675, 14] width 5 height 5
click at [620, 15] on div "Filters" at bounding box center [605, 14] width 34 height 11
click at [466, 29] on span "Stay informed - please provide the best email address*:" at bounding box center [428, 29] width 103 height 6
